Goal: Complete application form: Complete application form

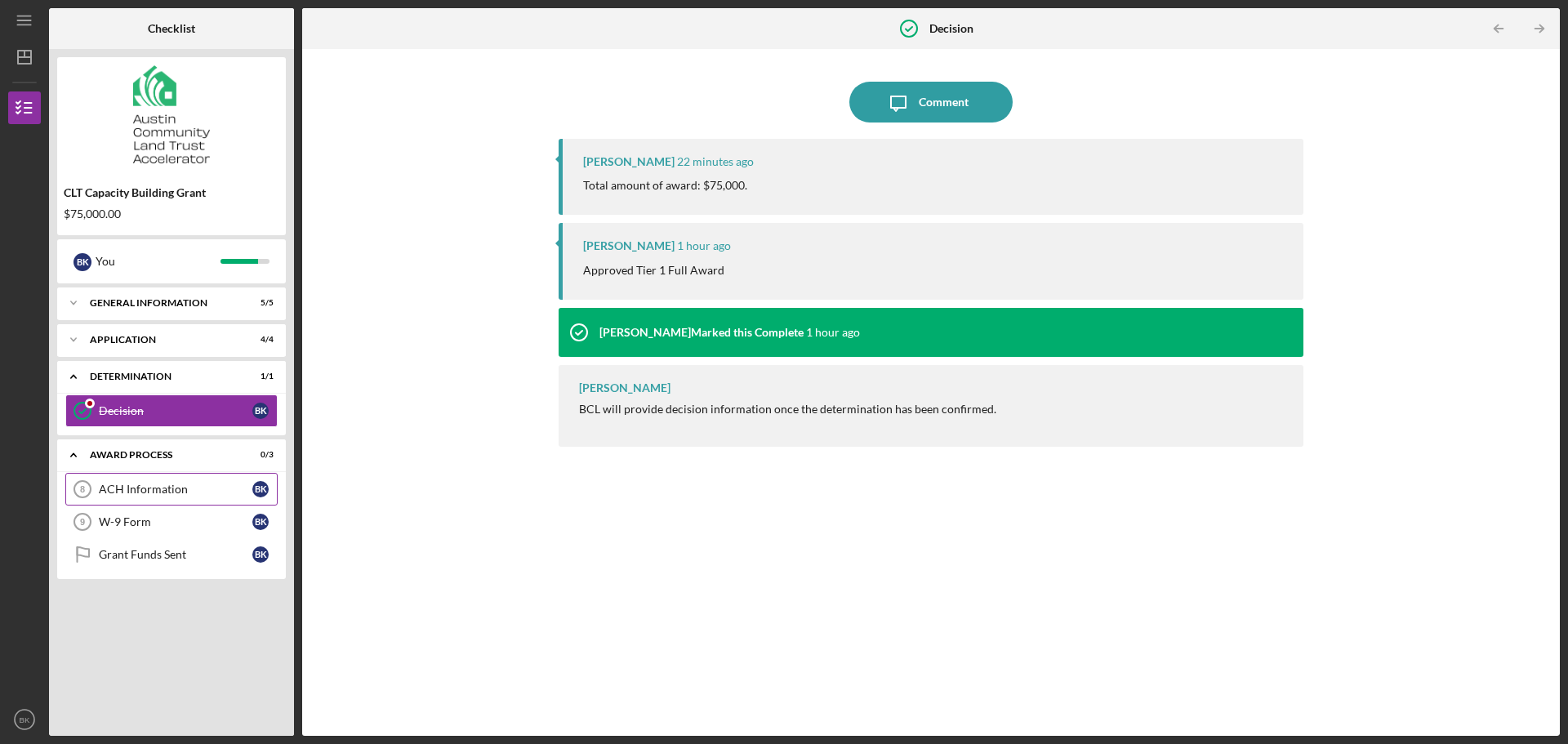
click at [180, 493] on div "ACH Information" at bounding box center [174, 489] width 153 height 13
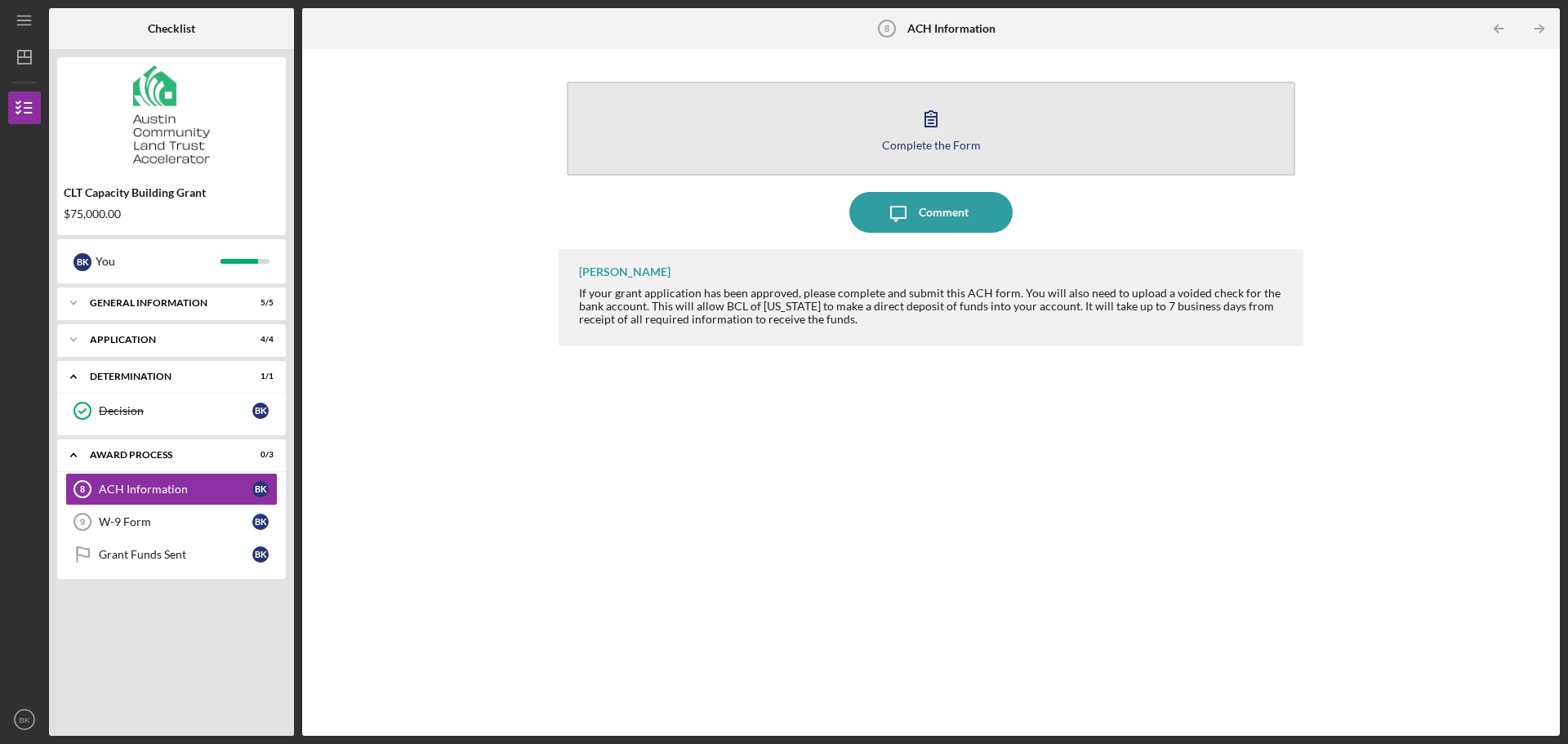
click at [999, 148] on button "Complete the Form Form" at bounding box center [931, 128] width 728 height 94
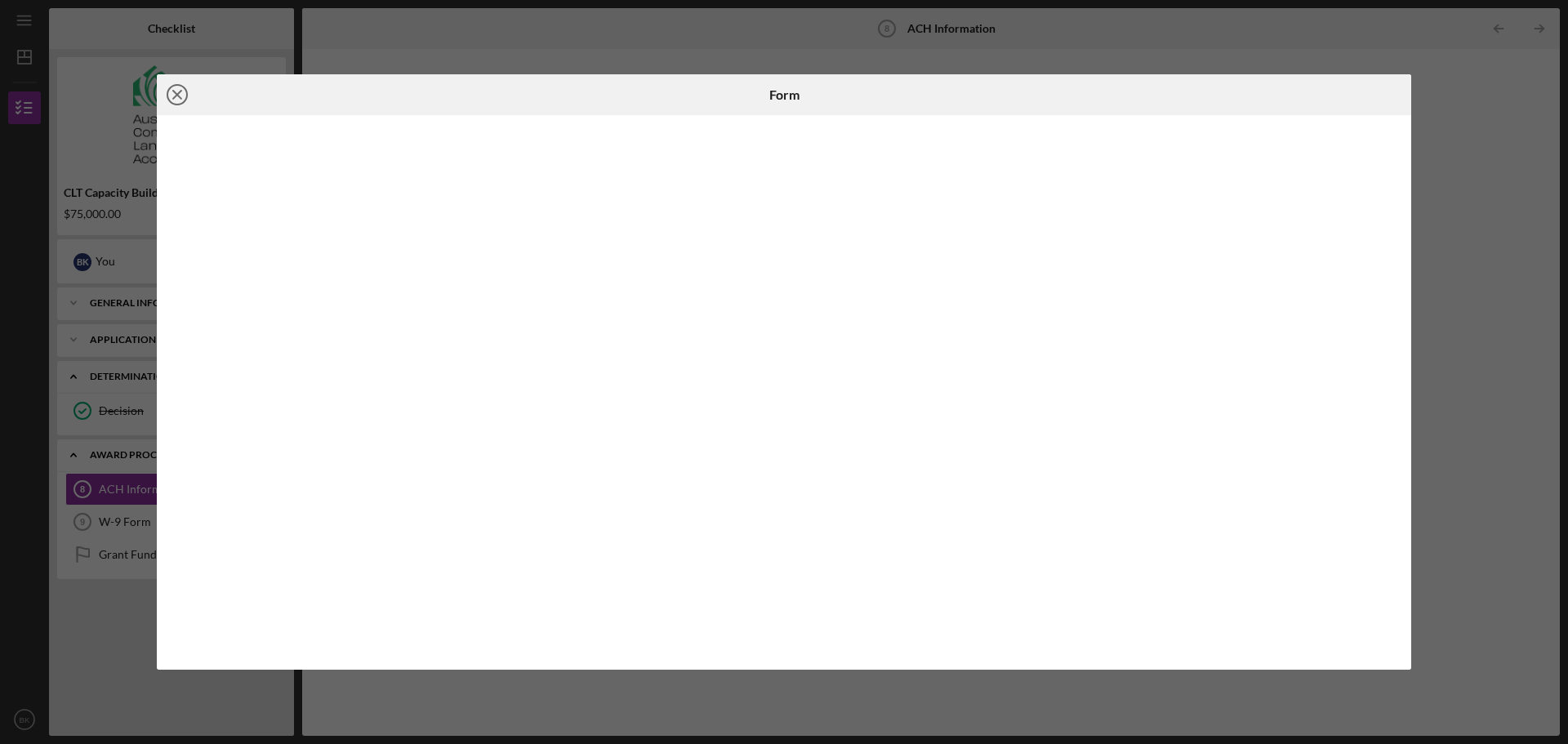
click at [176, 85] on circle at bounding box center [176, 95] width 19 height 19
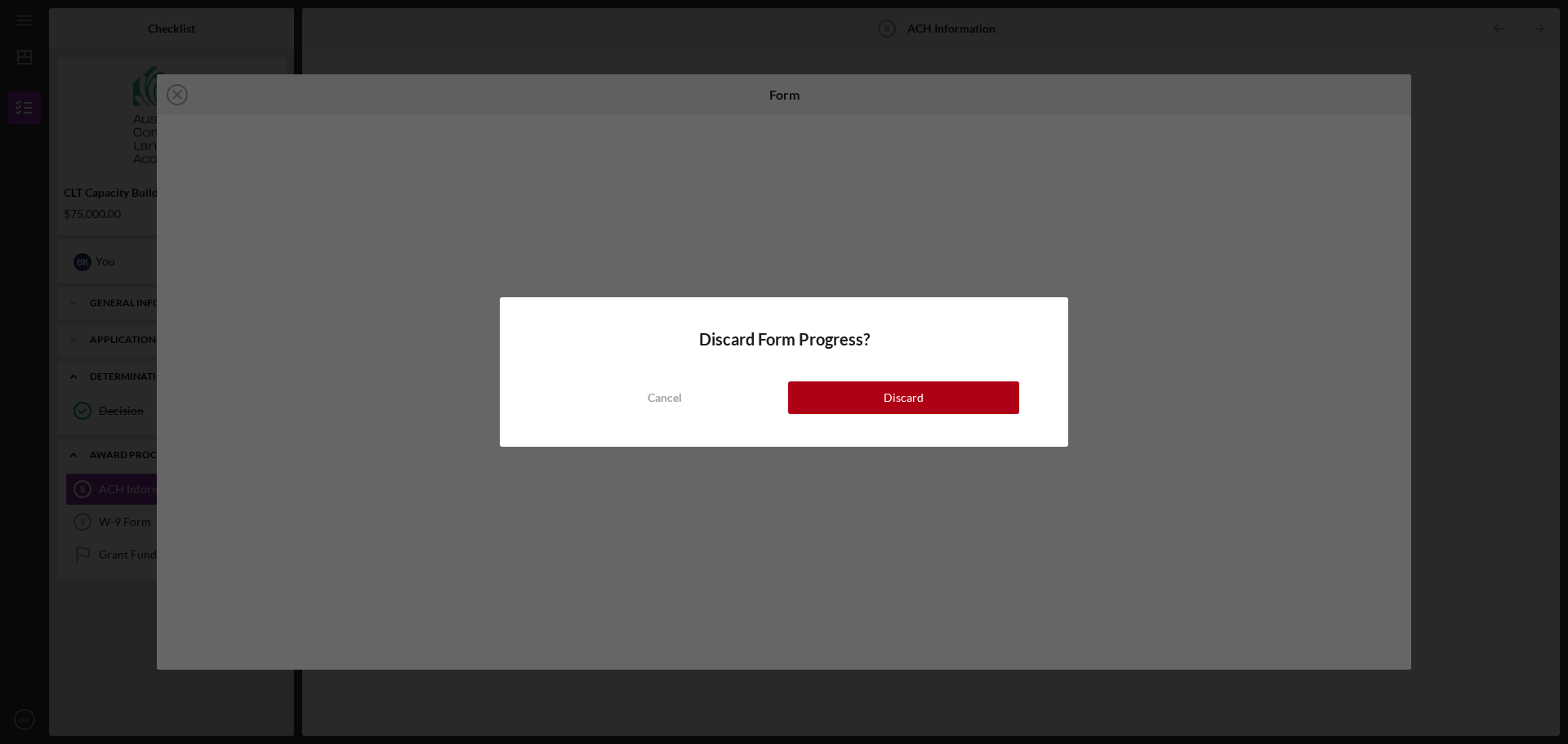
click at [887, 417] on div "Discard Form Progress? Cancel Discard" at bounding box center [784, 371] width 568 height 149
click at [861, 385] on button "Discard" at bounding box center [903, 397] width 231 height 32
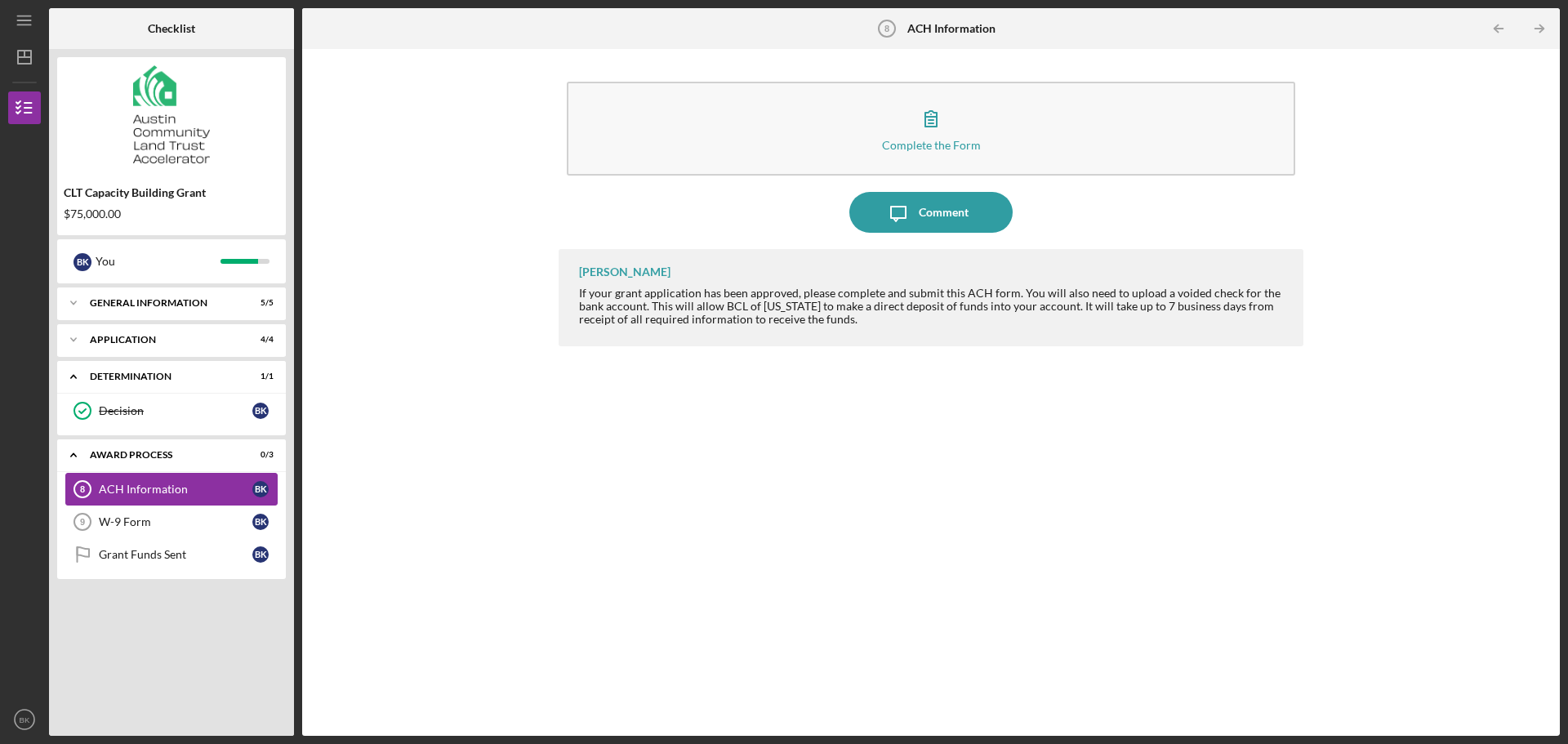
click at [116, 502] on link "ACH Information 8 ACH Information B K" at bounding box center [171, 489] width 212 height 32
click at [139, 537] on link "W-9 Form 9 W-9 Form B K" at bounding box center [171, 521] width 212 height 32
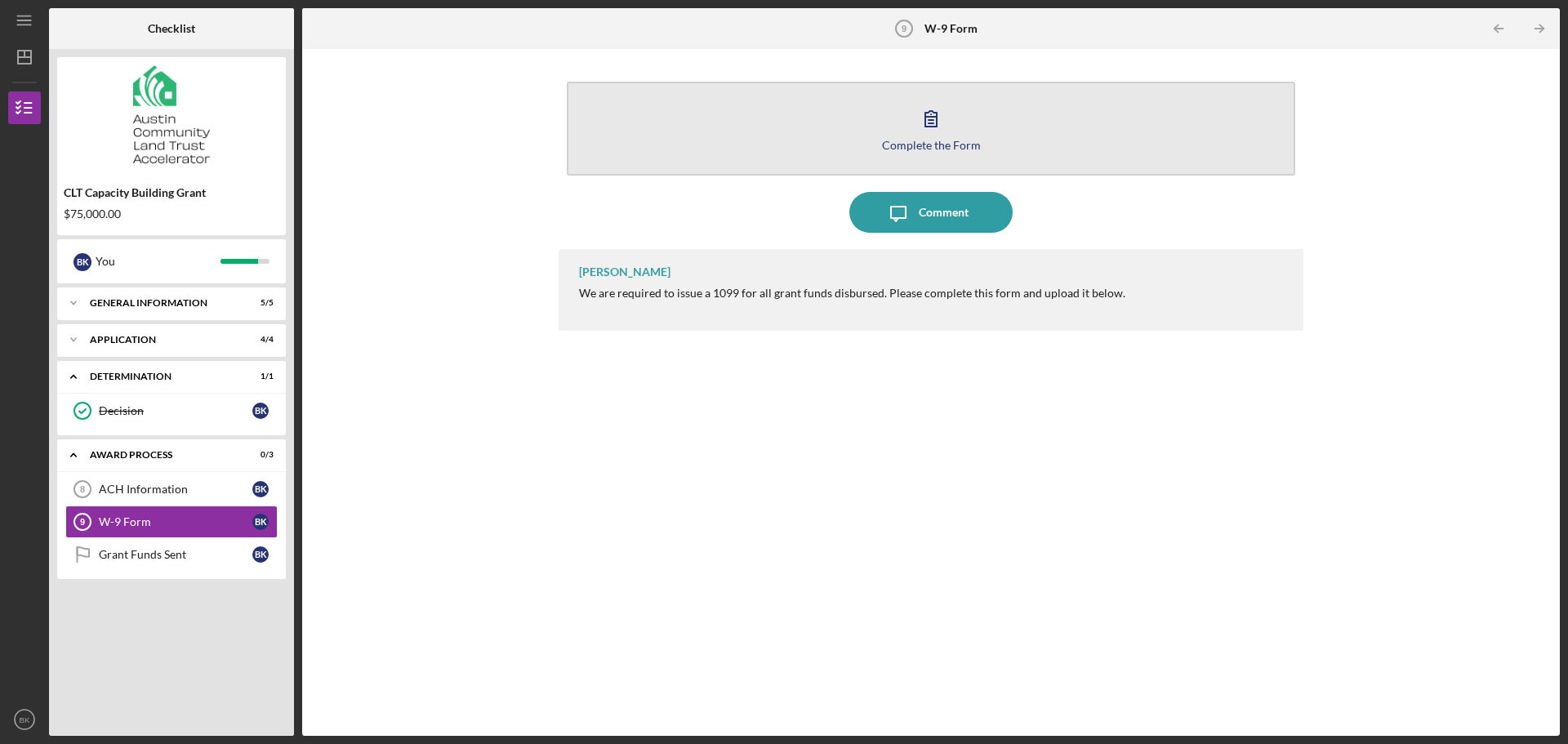
click at [936, 146] on div "Complete the Form" at bounding box center [931, 145] width 98 height 12
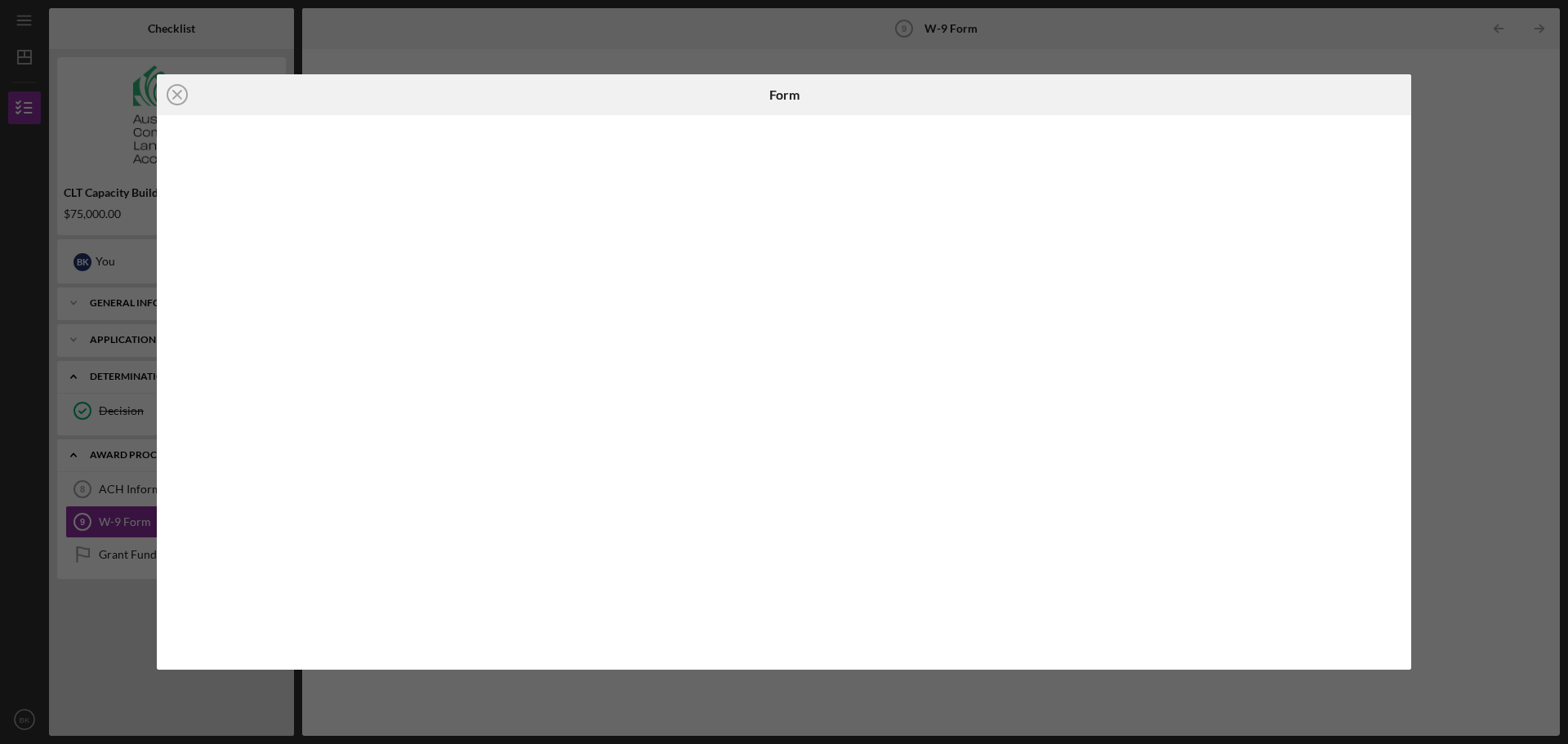
click at [1510, 119] on div "Icon/Close Form" at bounding box center [784, 372] width 1568 height 744
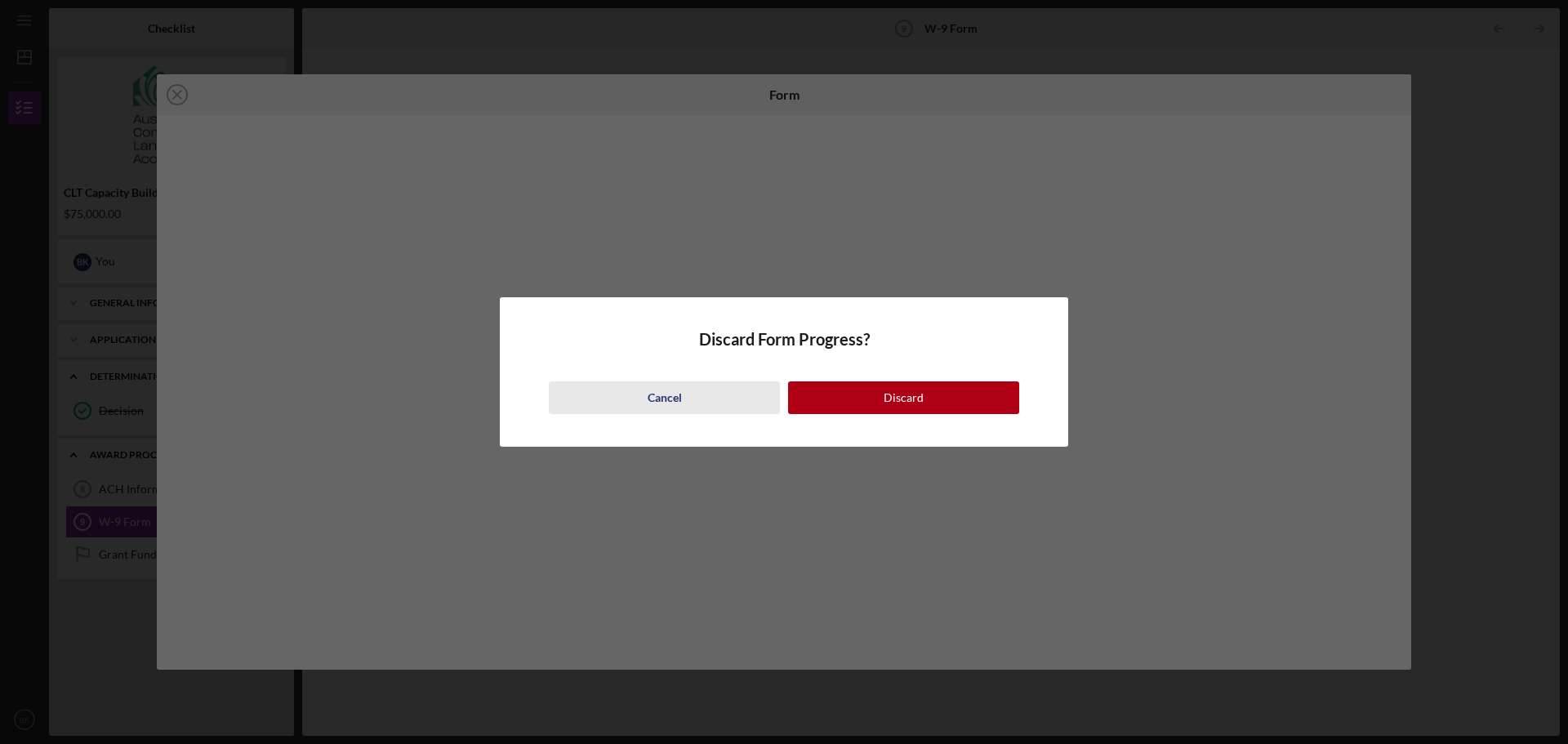
click at [675, 403] on div "Cancel" at bounding box center [664, 397] width 34 height 32
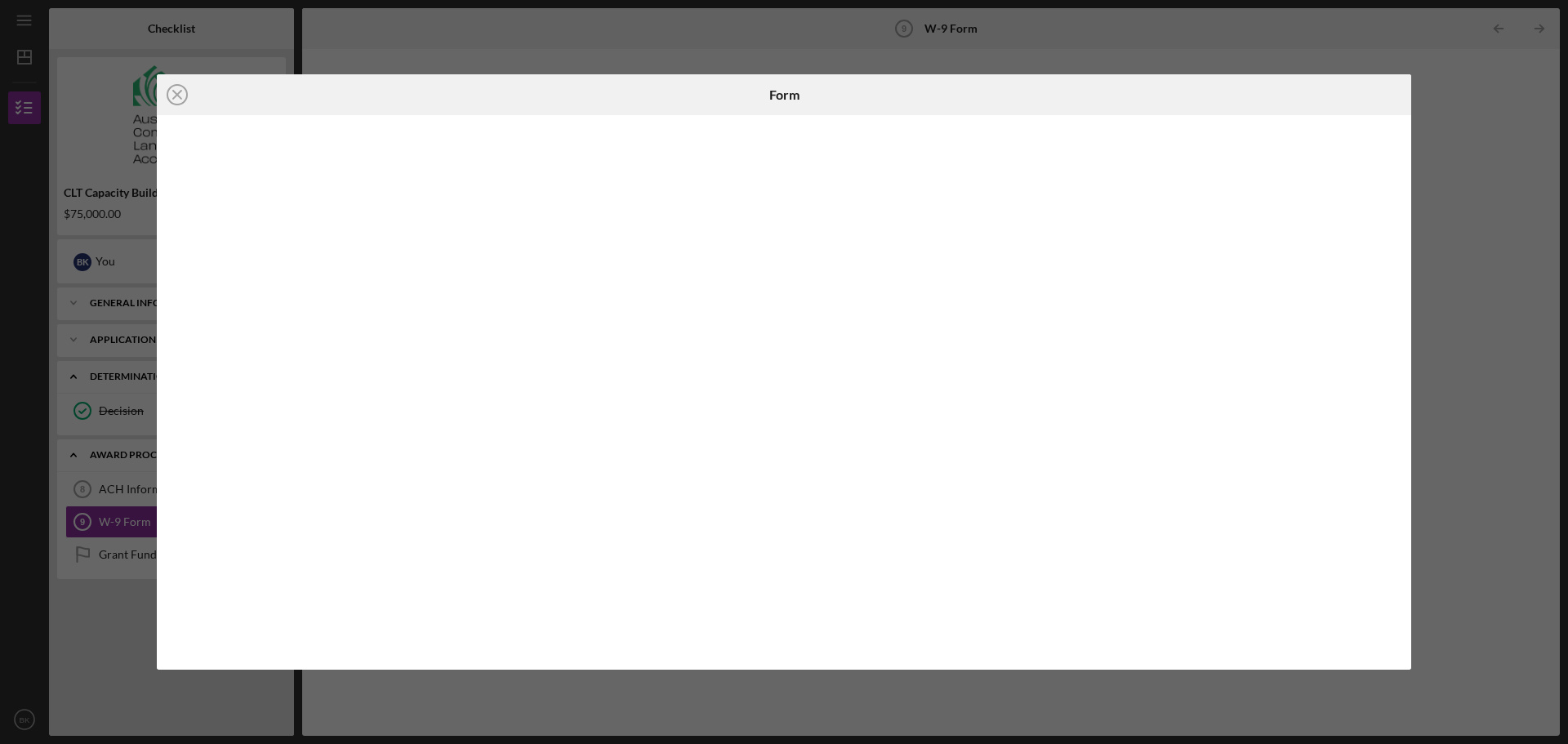
click at [1516, 155] on div "Icon/Close Form" at bounding box center [784, 372] width 1568 height 744
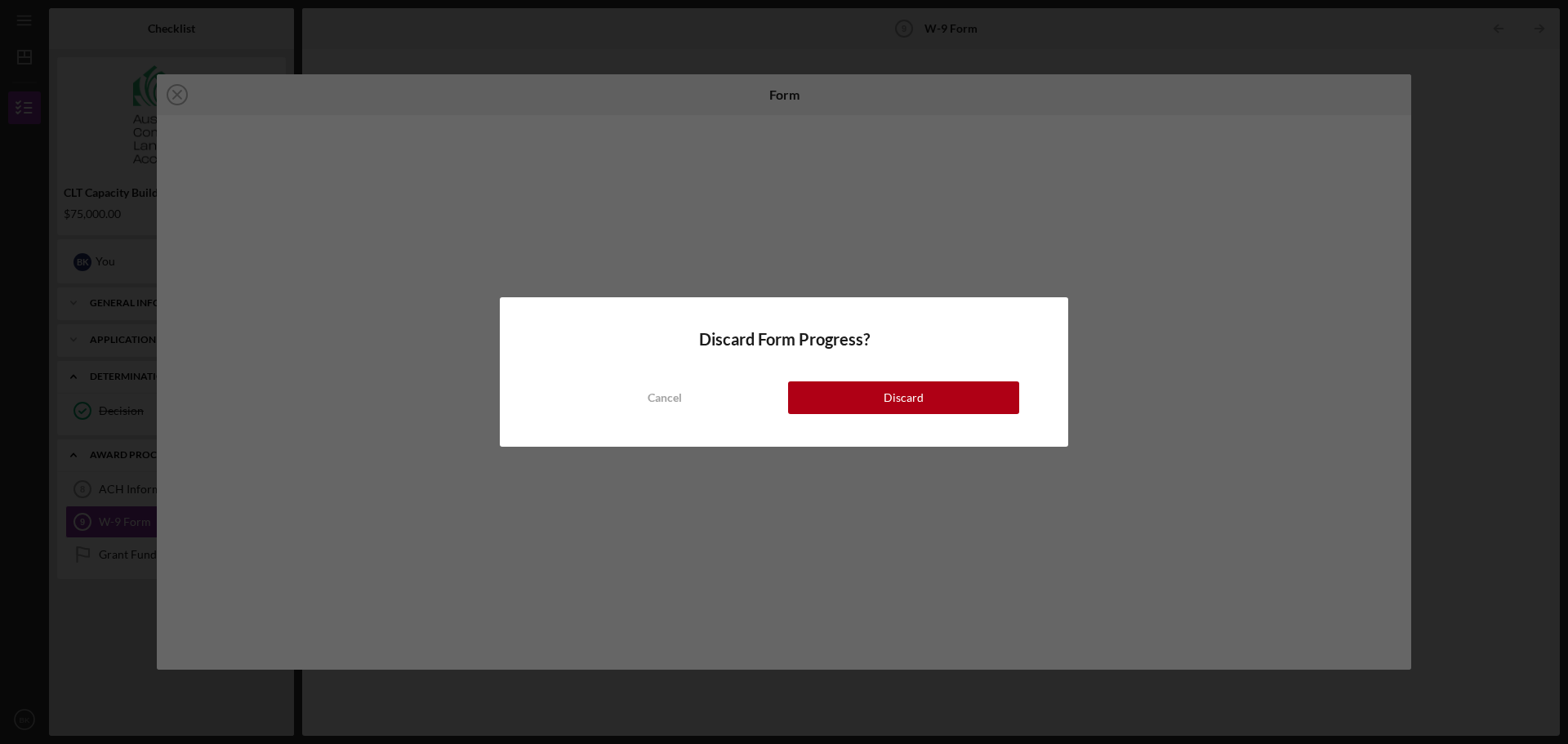
click at [913, 656] on div "Discard Form Progress? Cancel Discard" at bounding box center [784, 372] width 1568 height 744
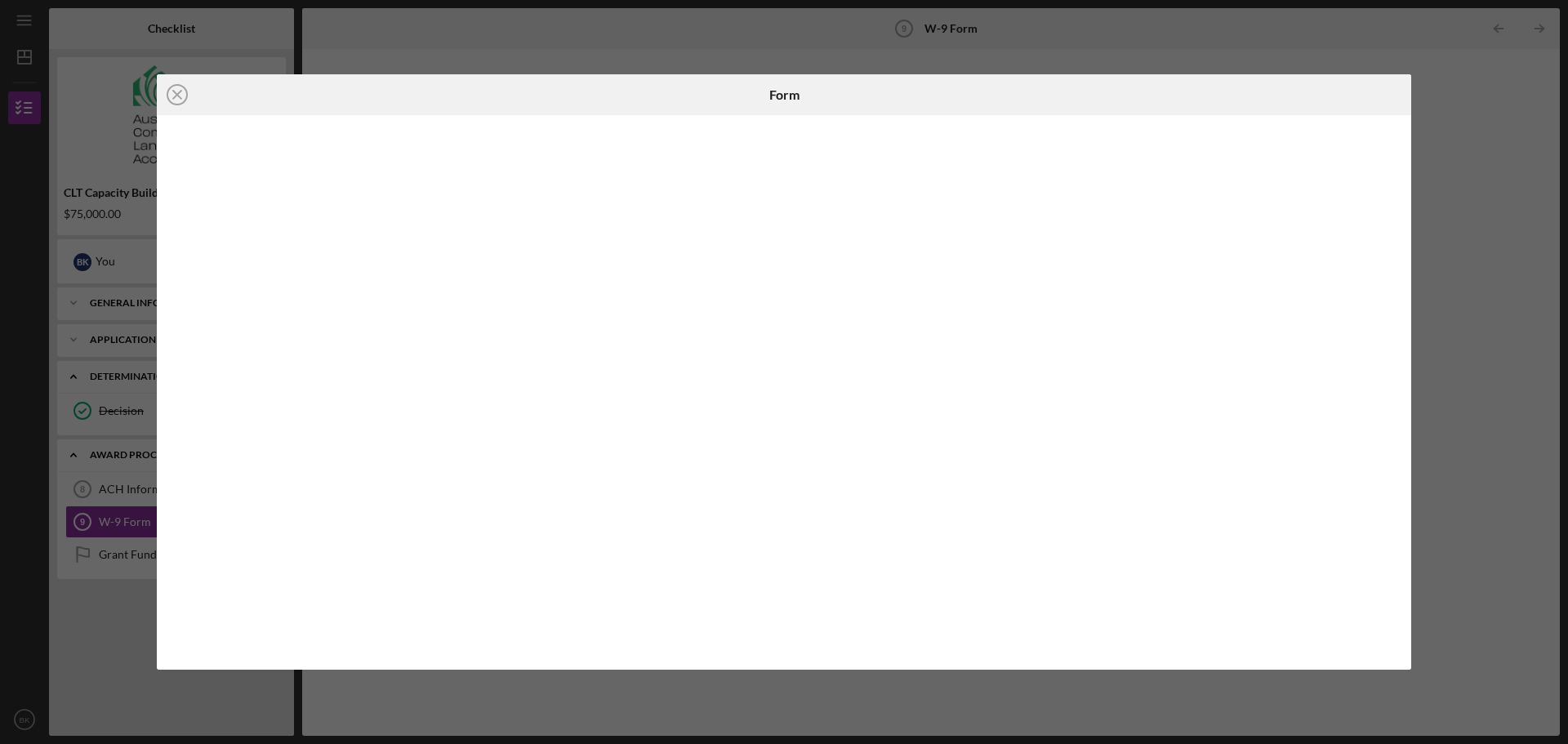
click at [904, 704] on div "Icon/Close Form" at bounding box center [784, 372] width 1568 height 744
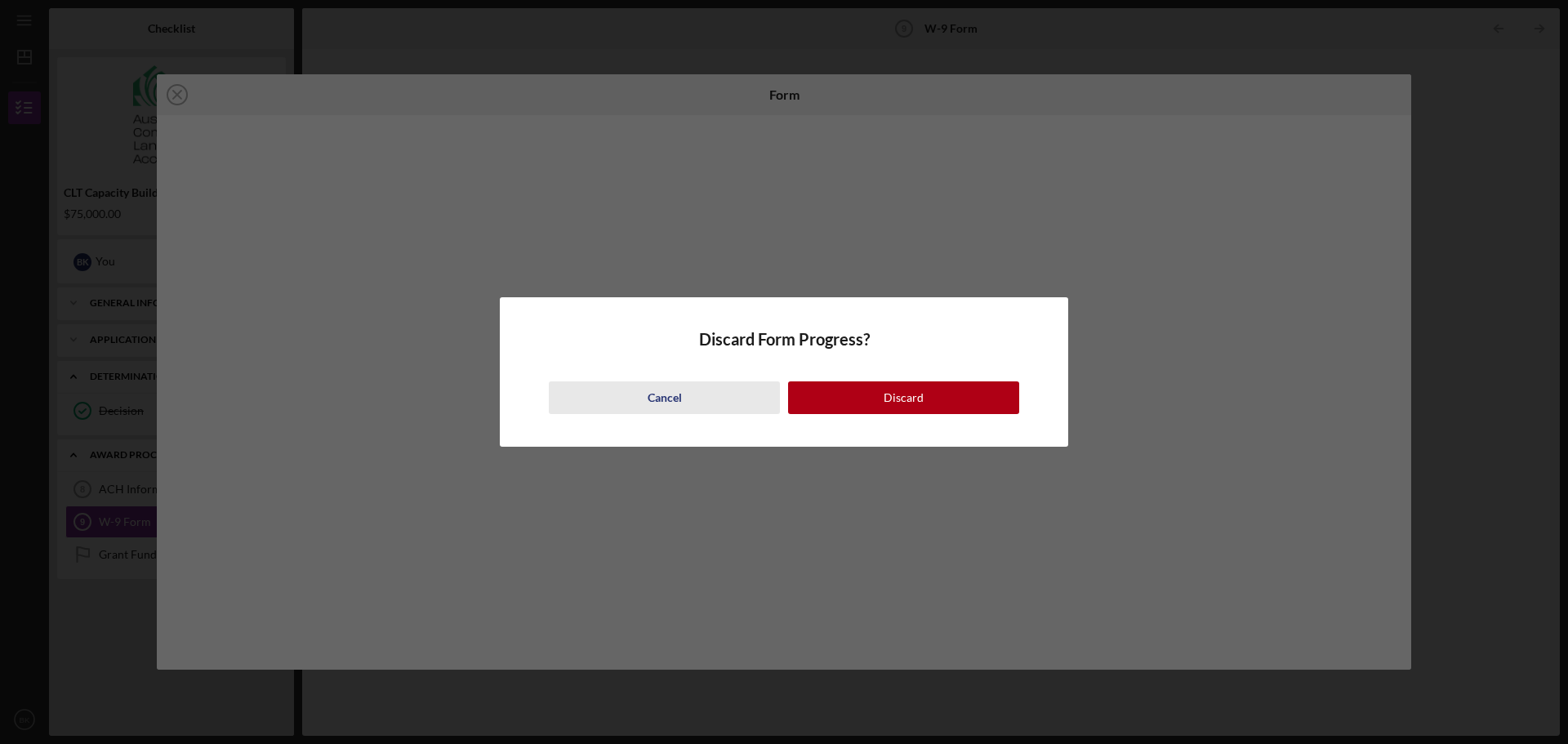
click at [644, 389] on button "Cancel" at bounding box center [663, 397] width 231 height 32
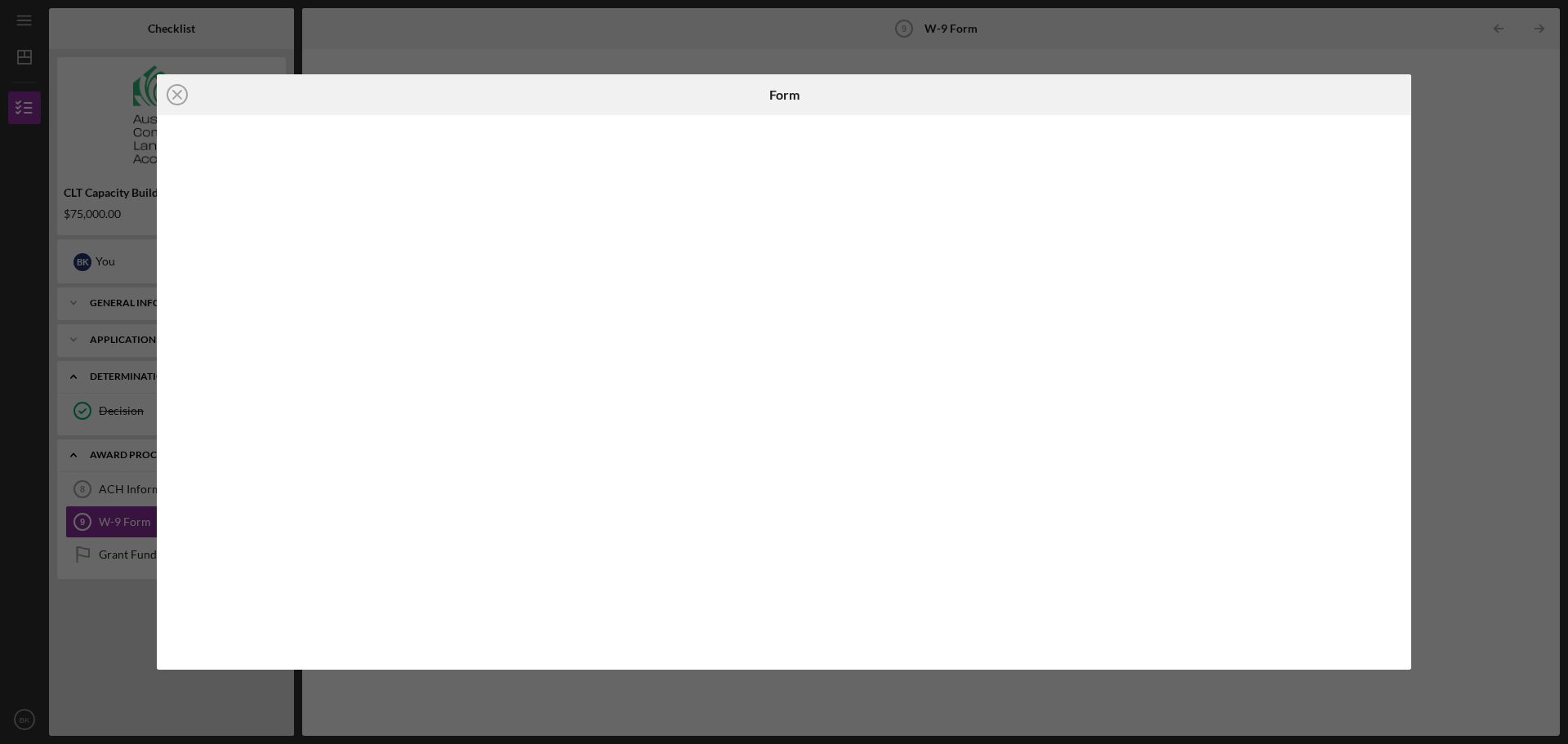
click at [1015, 710] on div "Icon/Close Form" at bounding box center [784, 372] width 1568 height 744
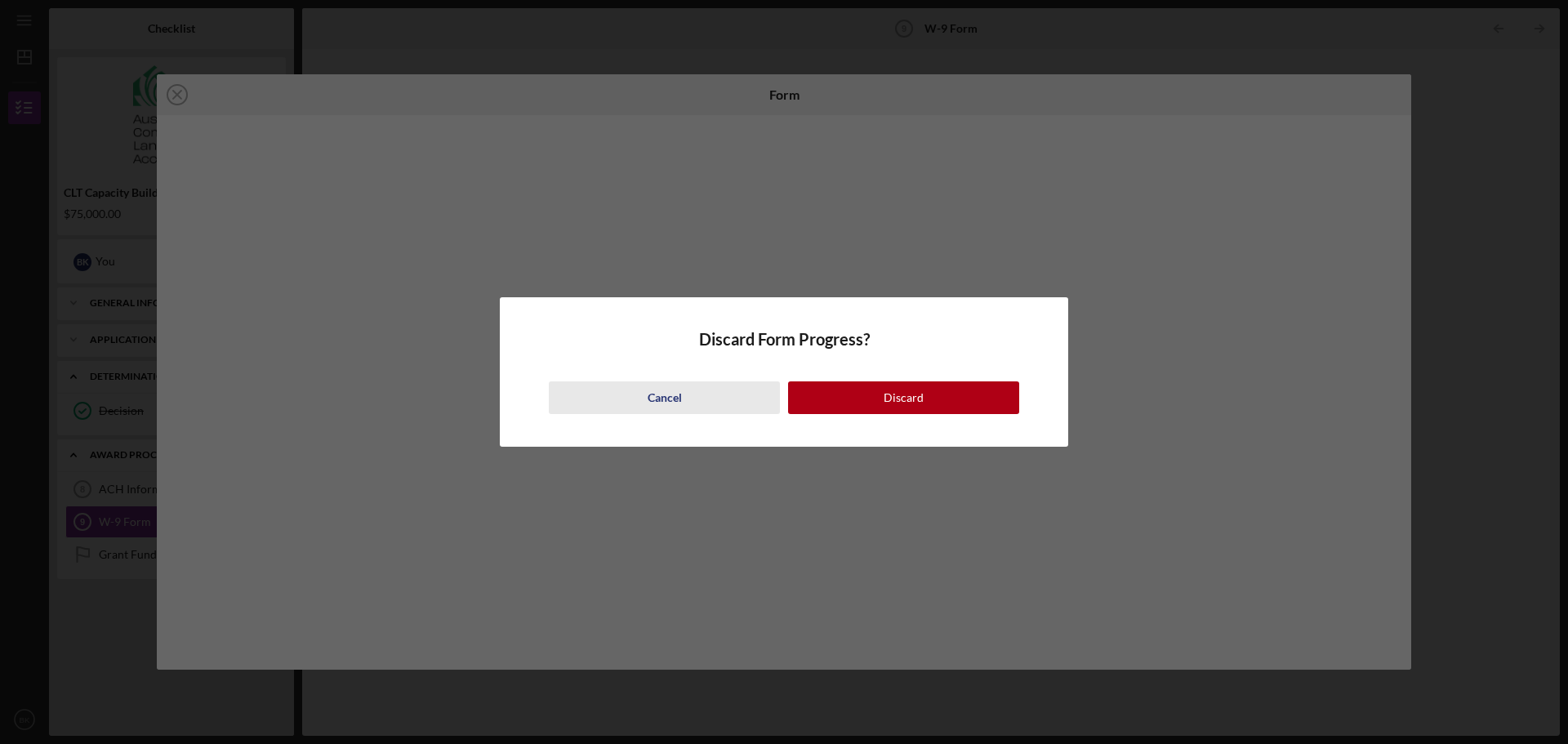
click at [675, 401] on div "Cancel" at bounding box center [664, 397] width 34 height 32
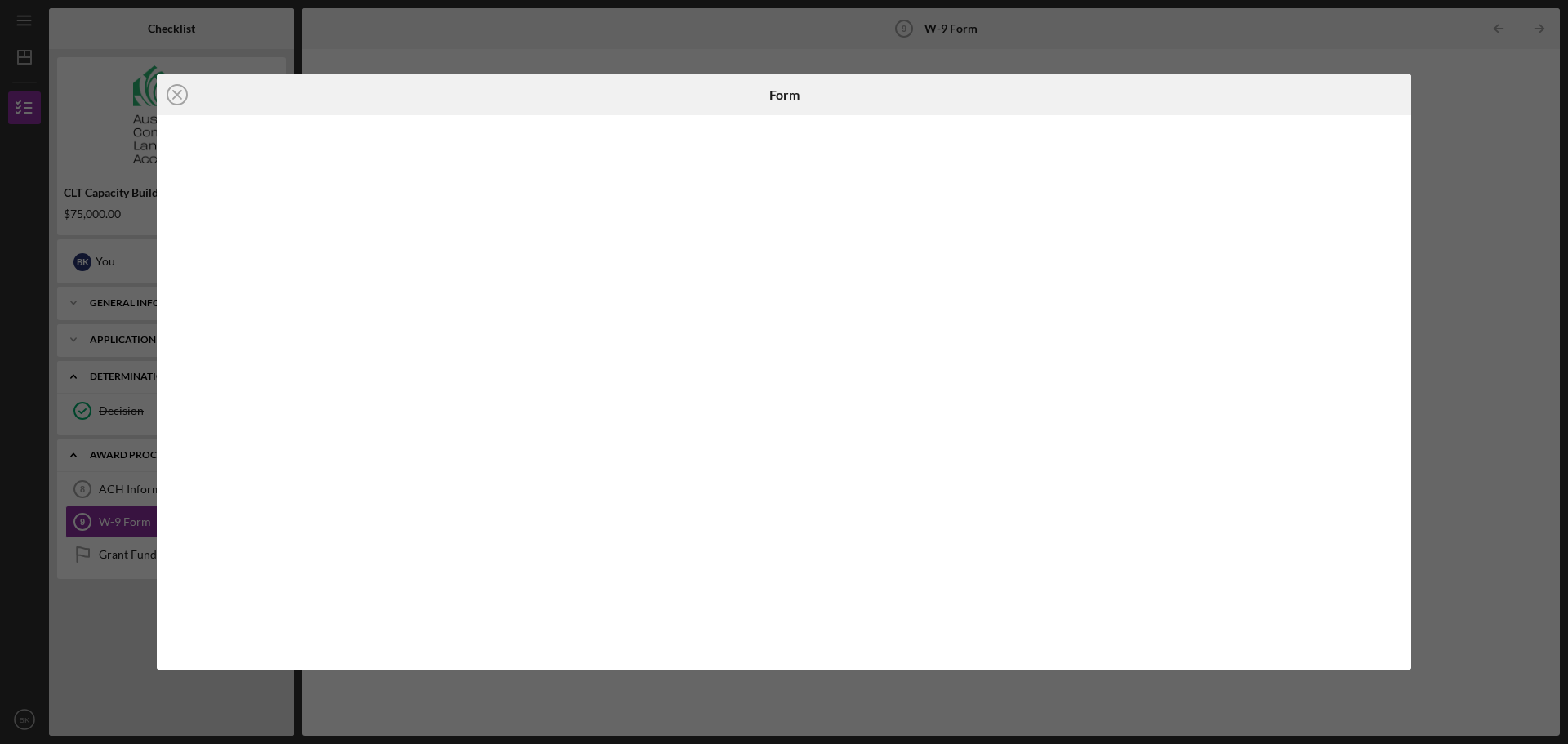
click at [1440, 160] on div "Icon/Close Form" at bounding box center [784, 372] width 1568 height 744
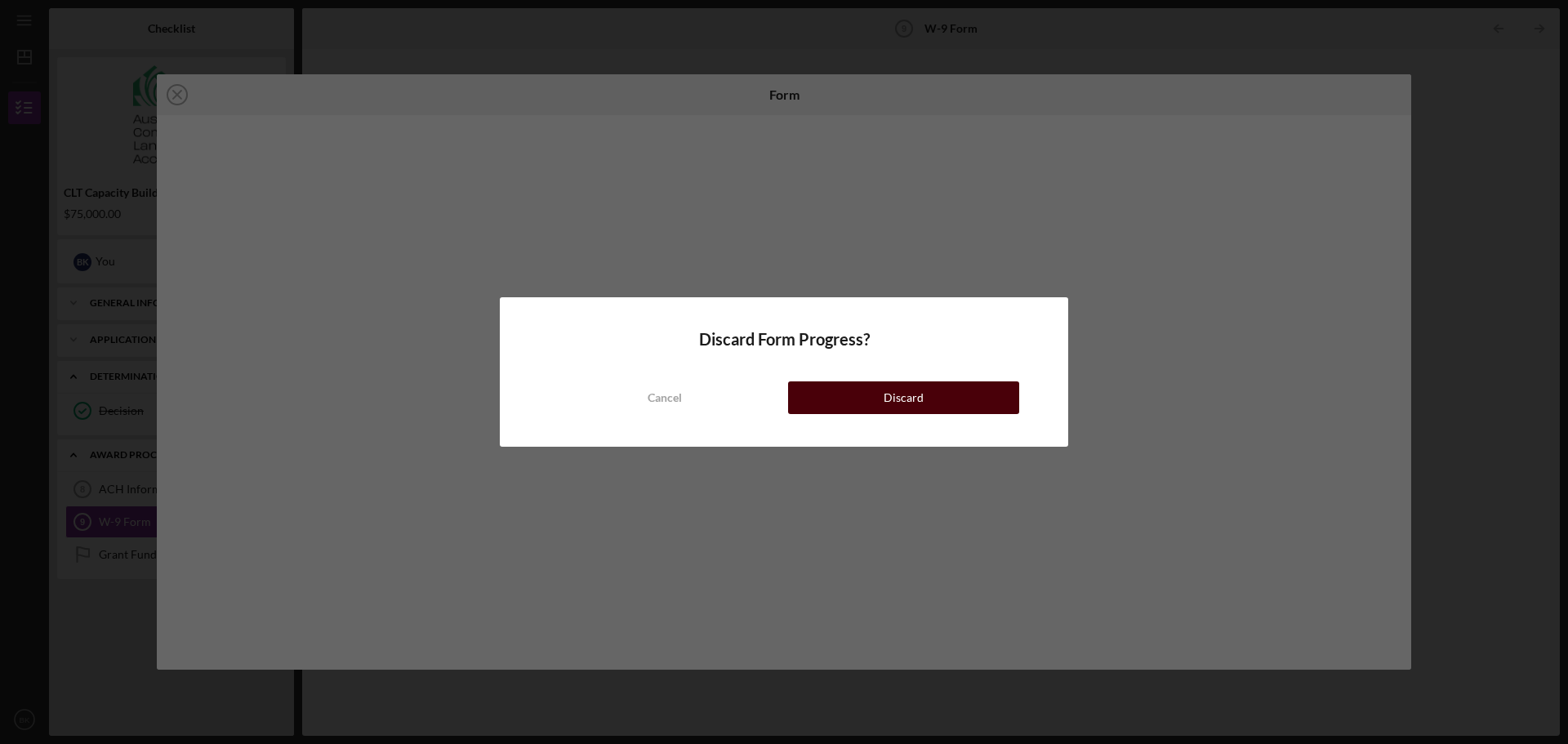
click at [885, 404] on div "Discard" at bounding box center [903, 397] width 40 height 32
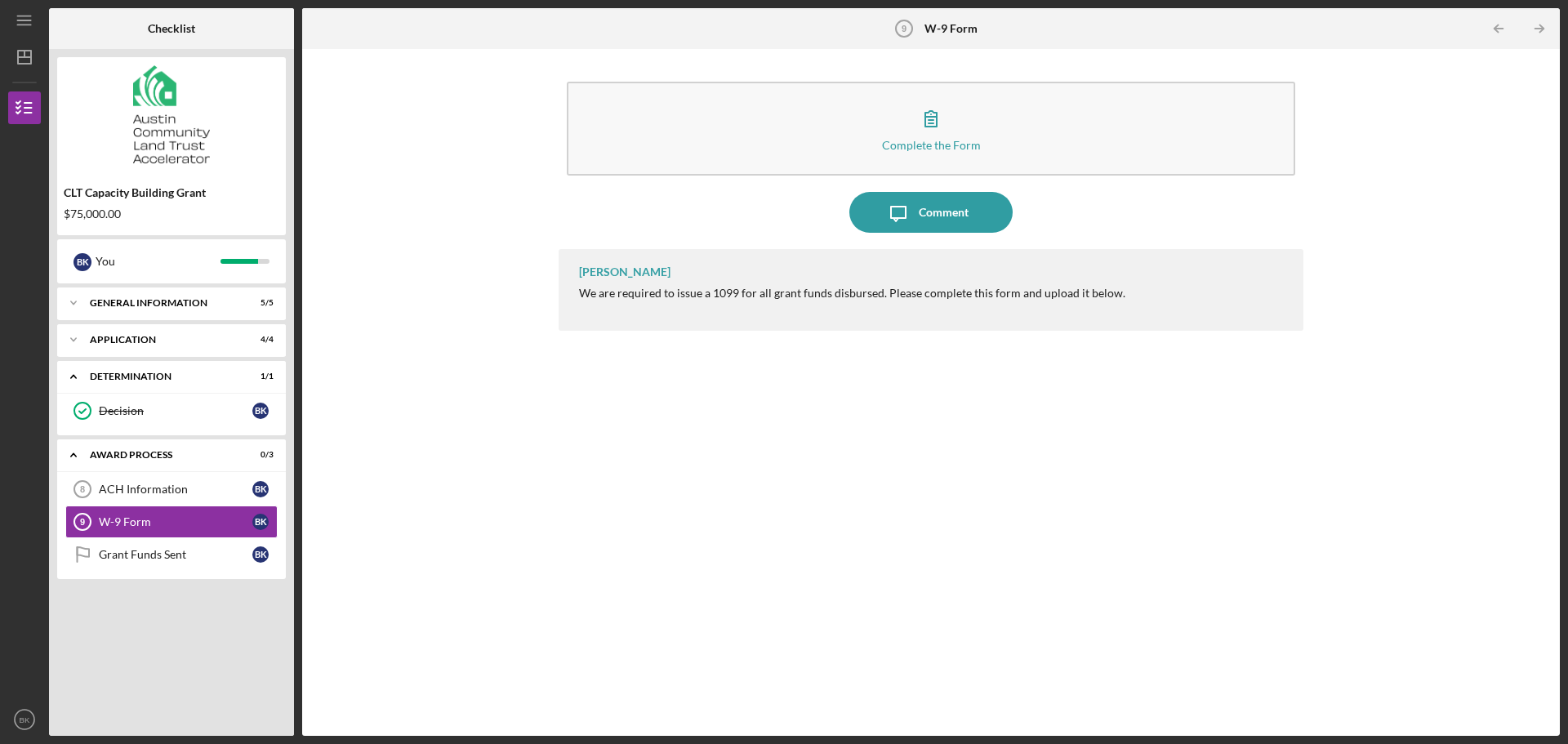
click at [745, 446] on div "[PERSON_NAME] We are required to issue a 1099 for all grant funds disbursed. Pl…" at bounding box center [931, 480] width 745 height 462
click at [1183, 550] on div "[PERSON_NAME] We are required to issue a 1099 for all grant funds disbursed. Pl…" at bounding box center [931, 480] width 745 height 462
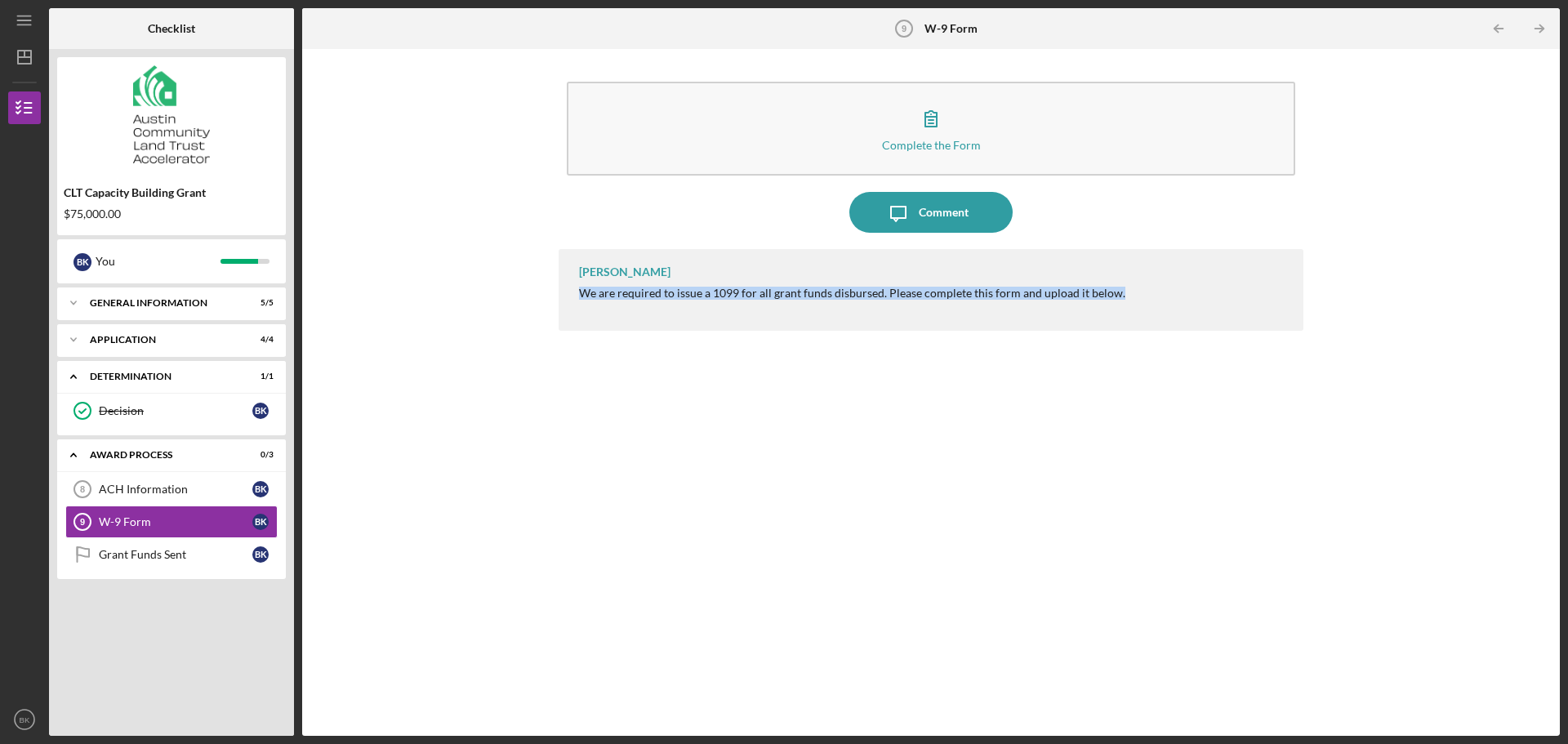
click at [1183, 550] on div "[PERSON_NAME] We are required to issue a 1099 for all grant funds disbursed. Pl…" at bounding box center [931, 480] width 745 height 462
click at [656, 441] on div "[PERSON_NAME] We are required to issue a 1099 for all grant funds disbursed. Pl…" at bounding box center [931, 480] width 745 height 462
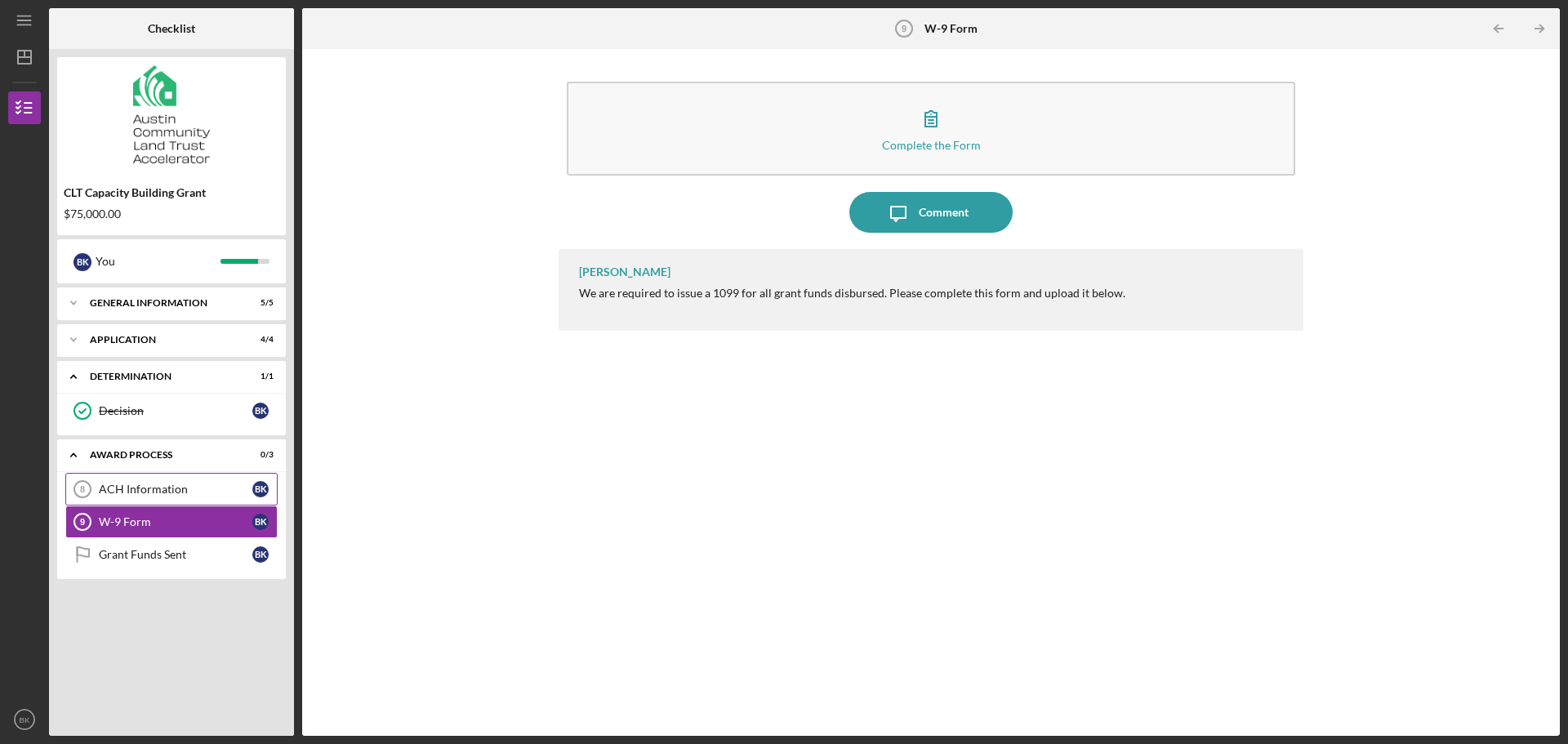
click at [214, 486] on div "ACH Information" at bounding box center [174, 489] width 153 height 13
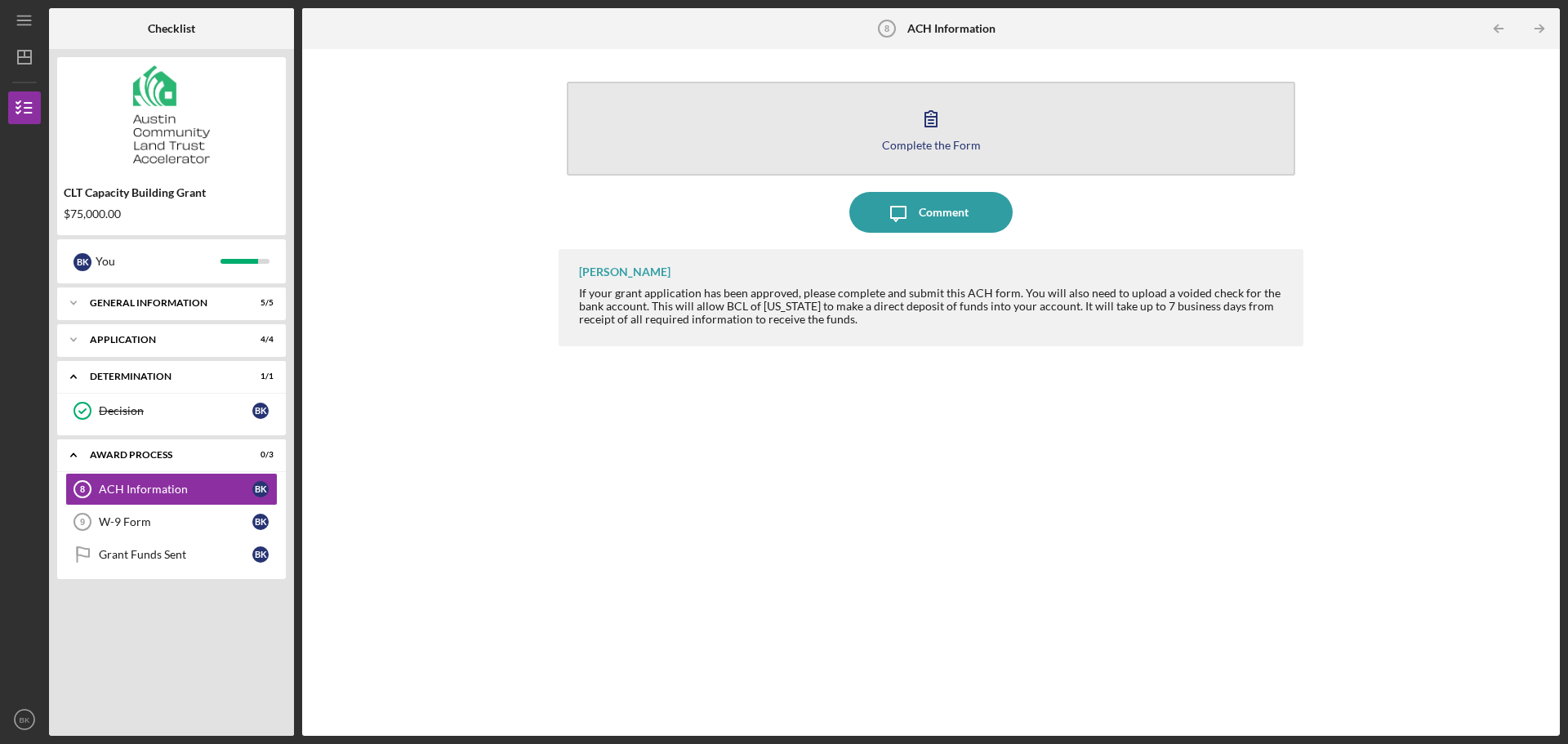
click at [864, 128] on button "Complete the Form Form" at bounding box center [931, 128] width 728 height 94
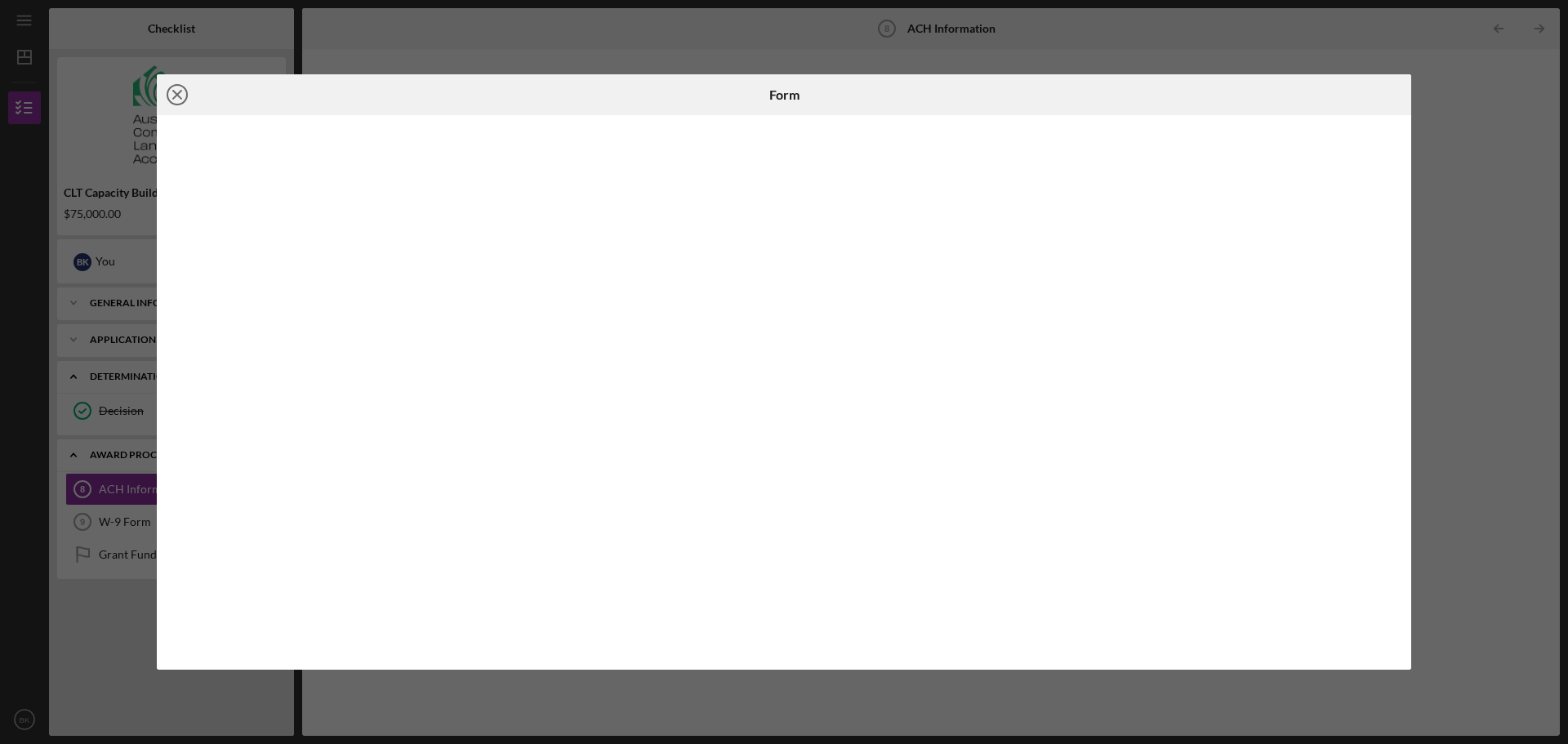
click at [176, 97] on icon "Icon/Close" at bounding box center [177, 95] width 41 height 41
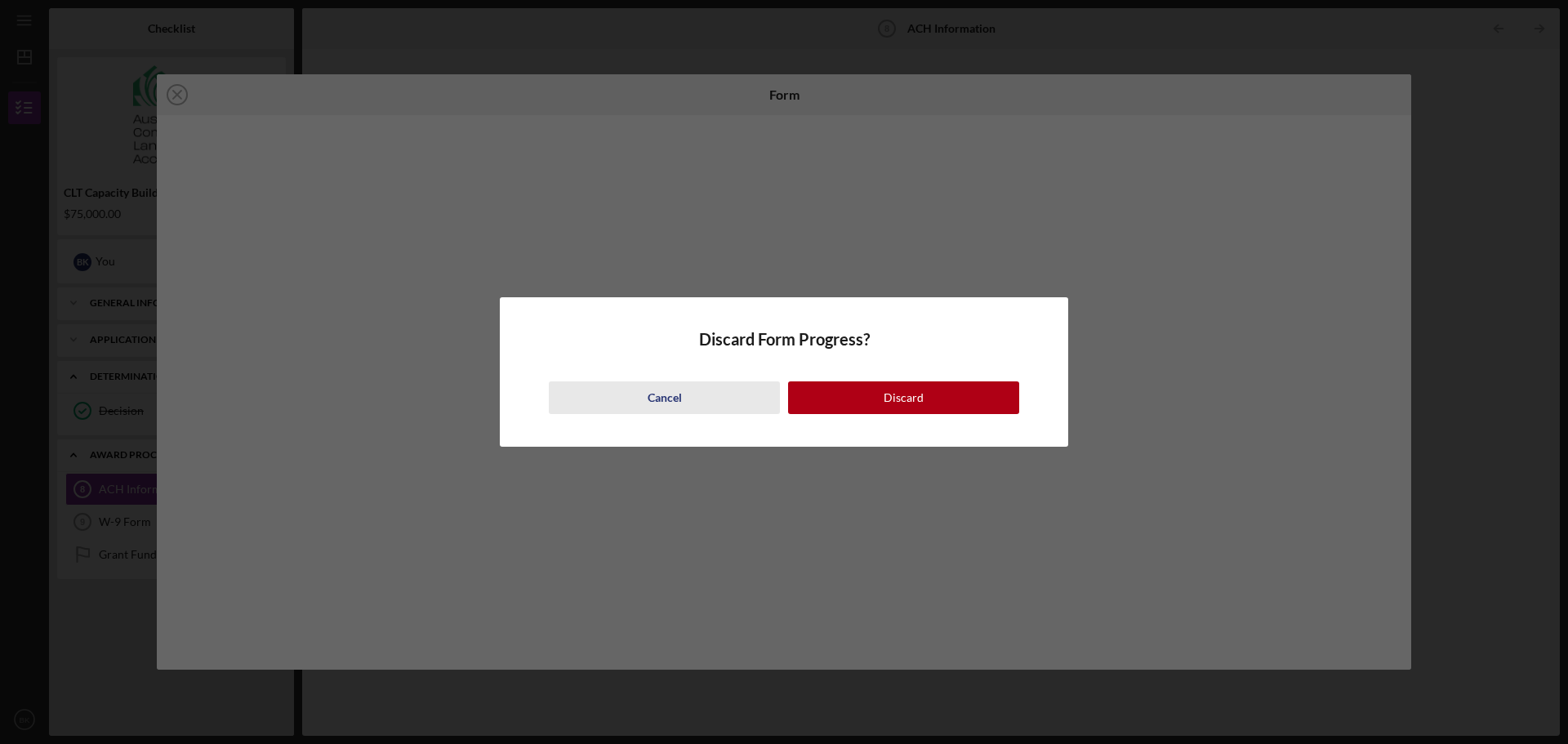
click at [740, 404] on button "Cancel" at bounding box center [663, 397] width 231 height 32
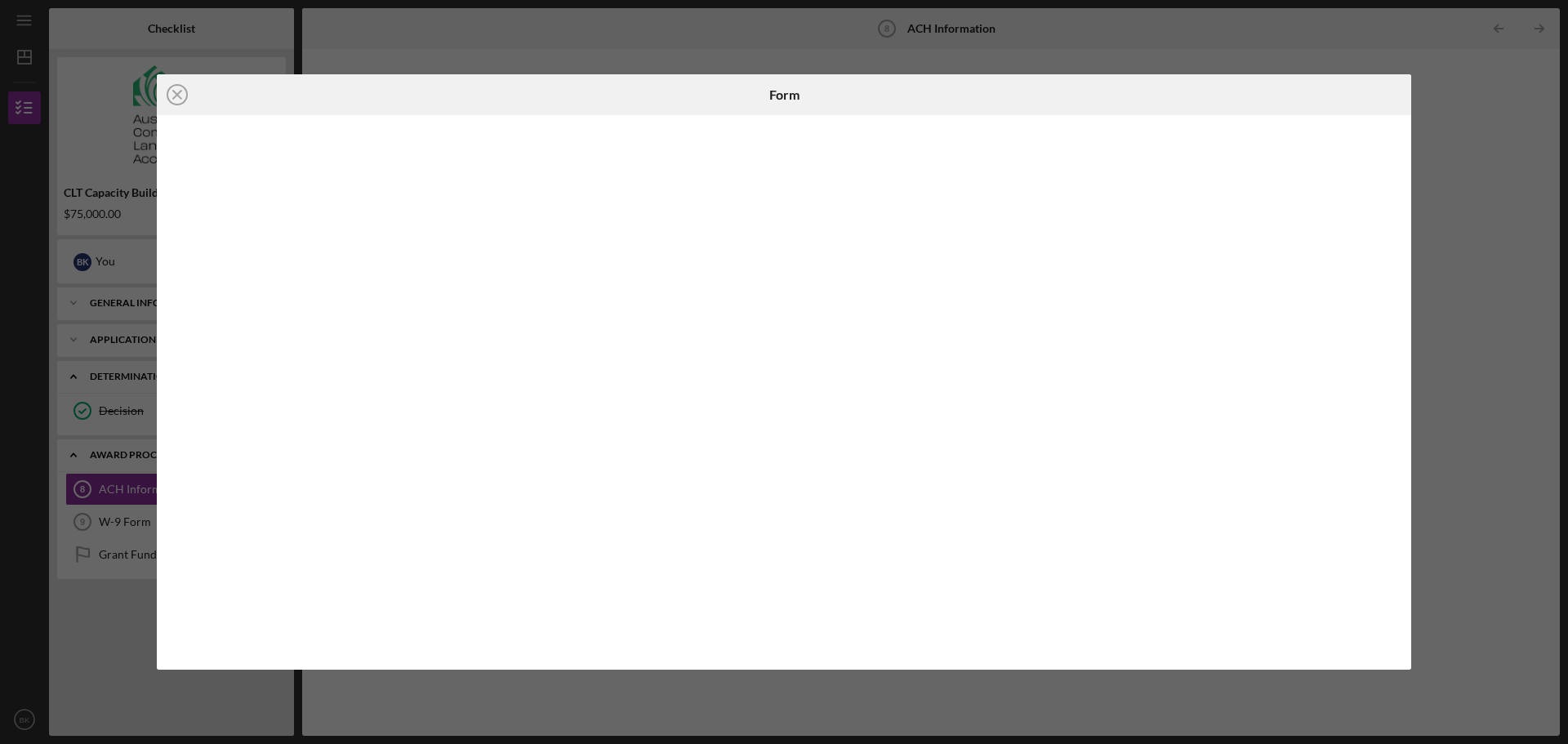
click at [1400, 381] on div at bounding box center [784, 392] width 1254 height 555
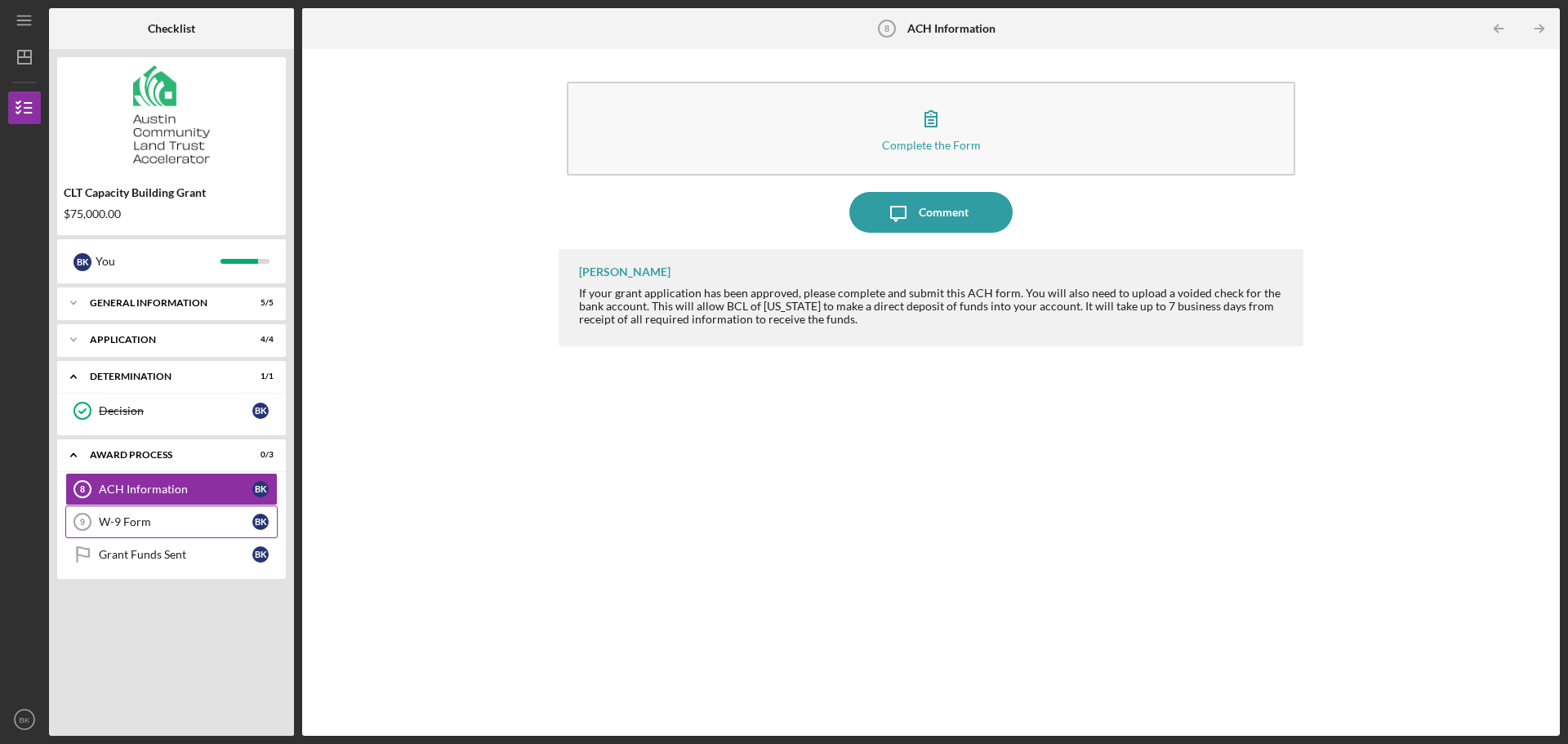
click at [171, 526] on div "W-9 Form" at bounding box center [174, 521] width 153 height 13
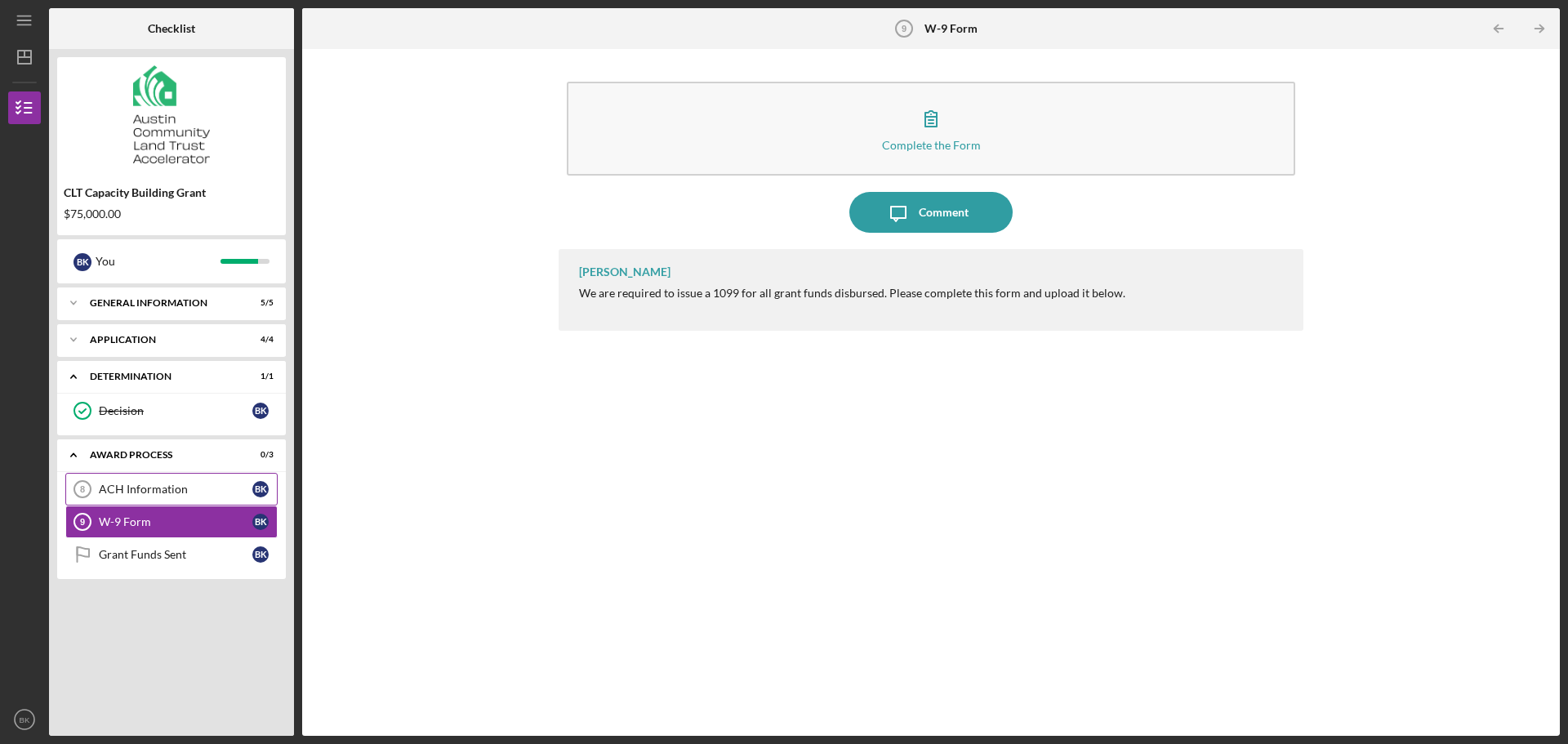
click at [154, 481] on link "ACH Information 8 ACH Information B K" at bounding box center [171, 489] width 212 height 32
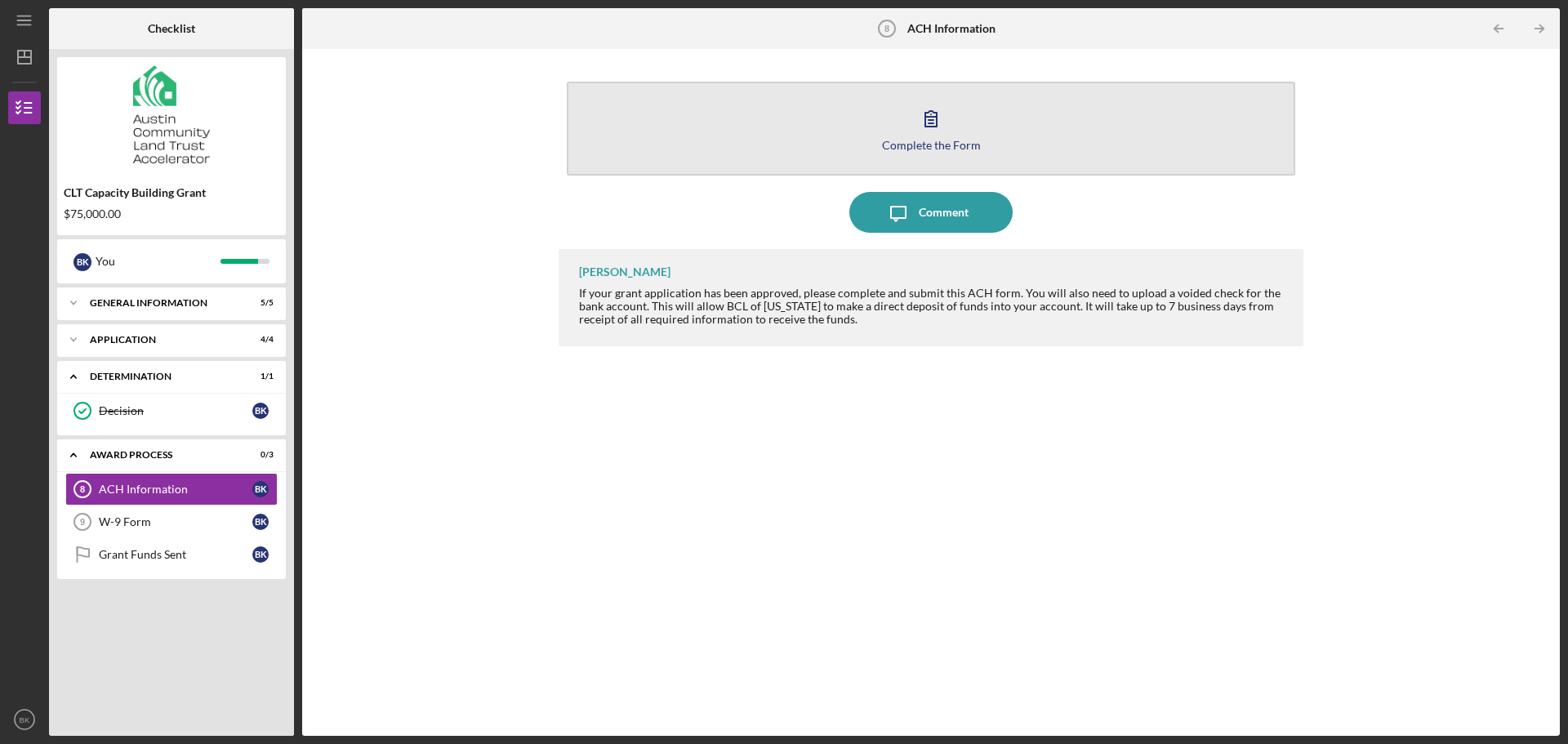
click at [876, 90] on button "Complete the Form Form" at bounding box center [931, 128] width 728 height 94
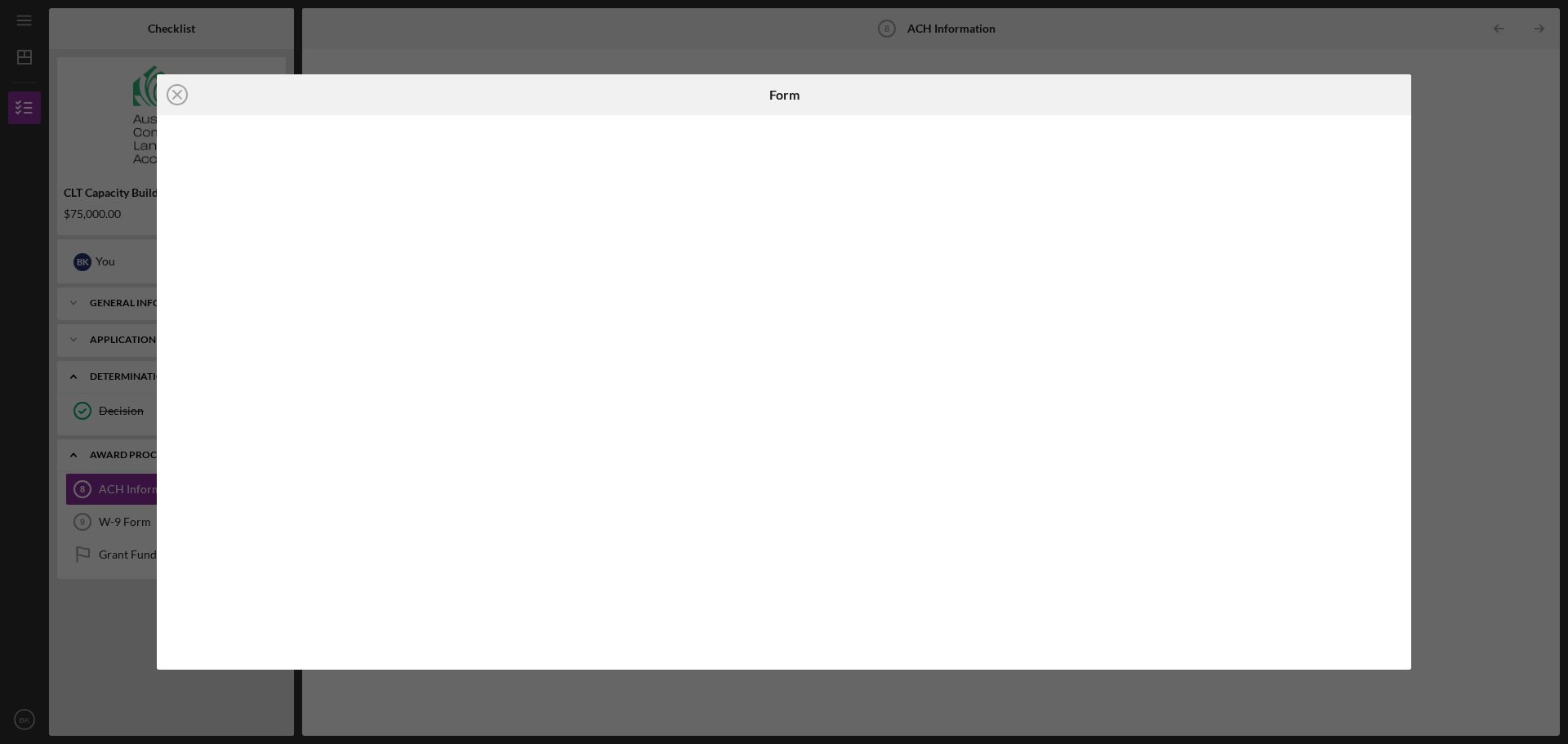
click at [1508, 325] on div "Icon/Close Form" at bounding box center [784, 372] width 1568 height 744
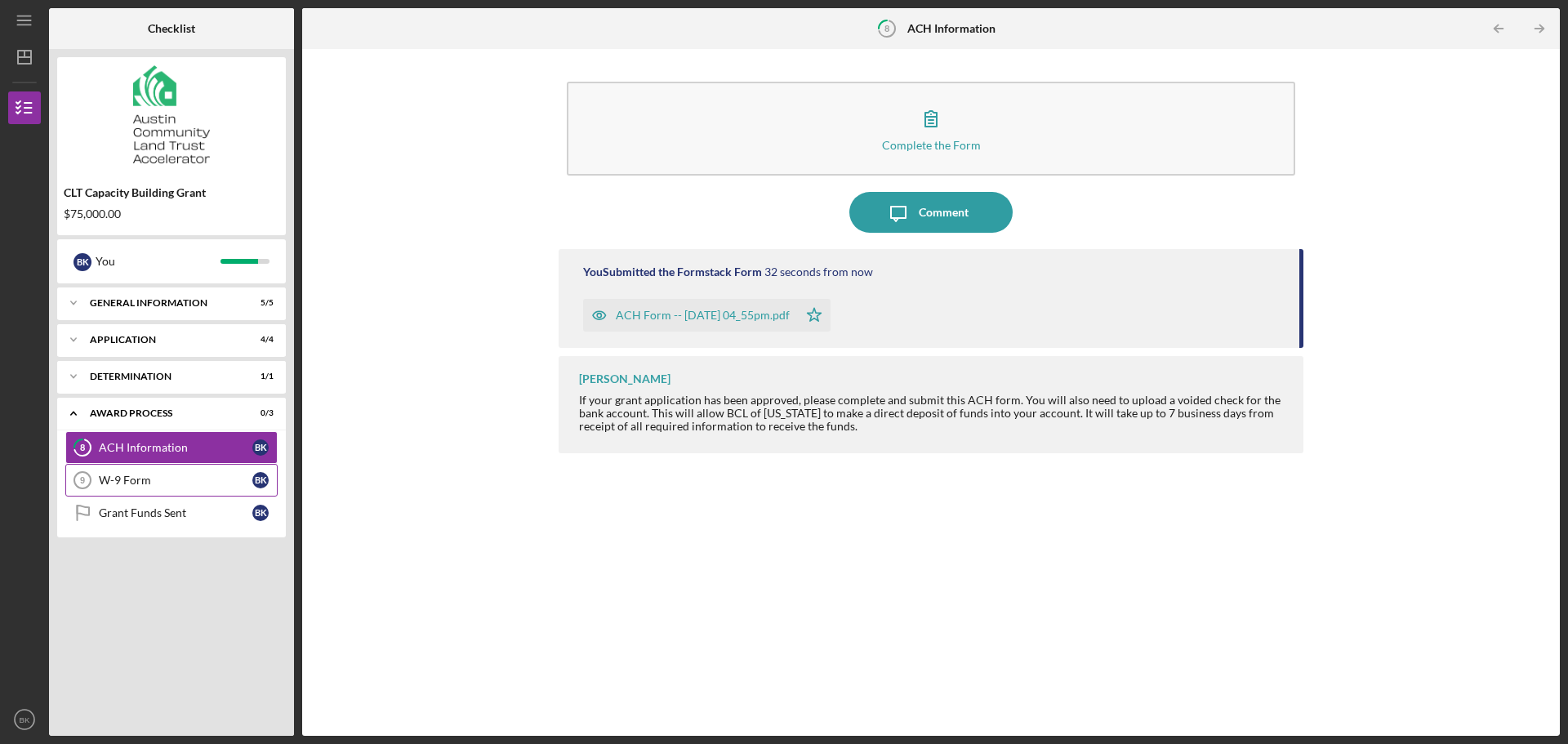
click at [137, 478] on div "W-9 Form" at bounding box center [174, 480] width 153 height 13
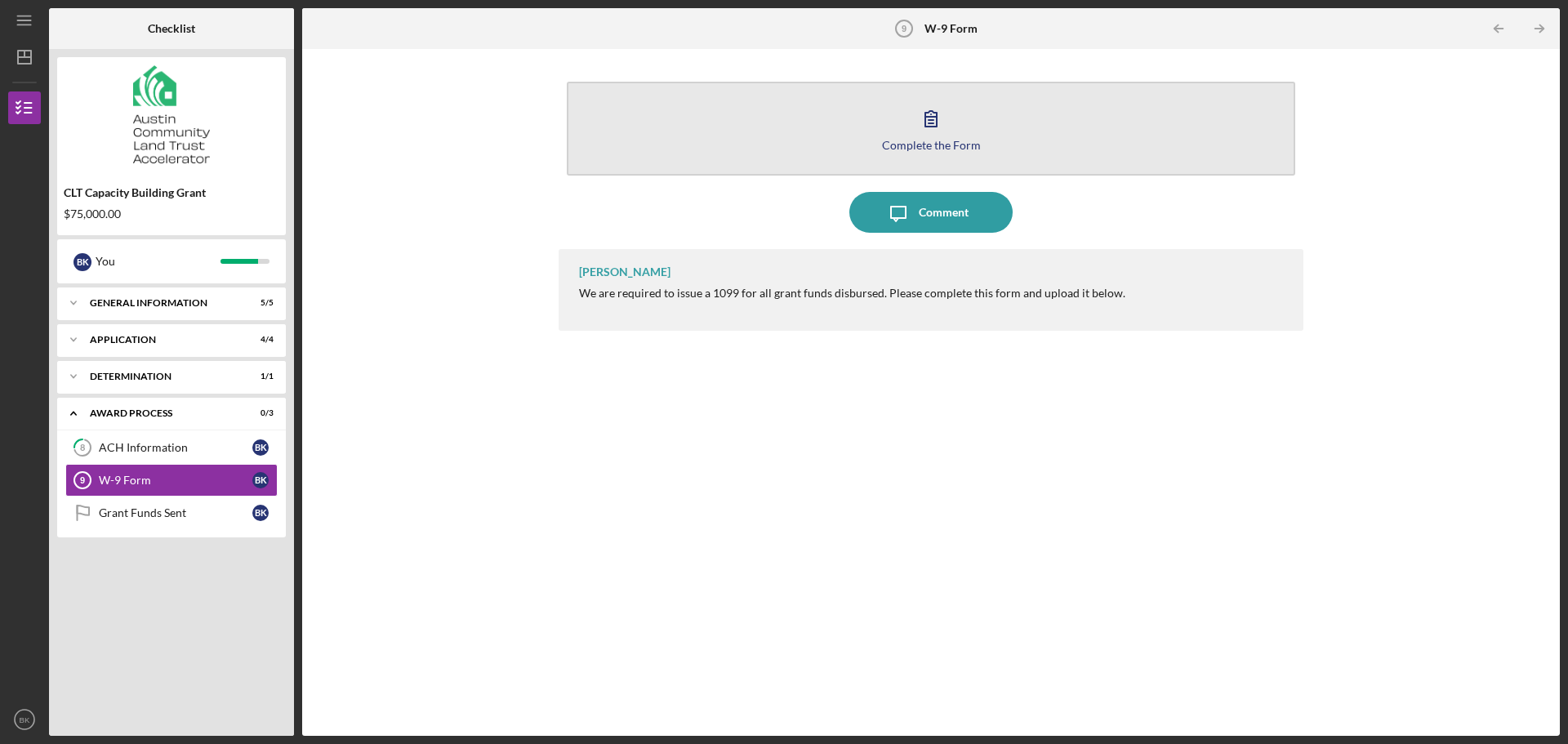
click at [881, 135] on button "Complete the Form Form" at bounding box center [931, 128] width 728 height 94
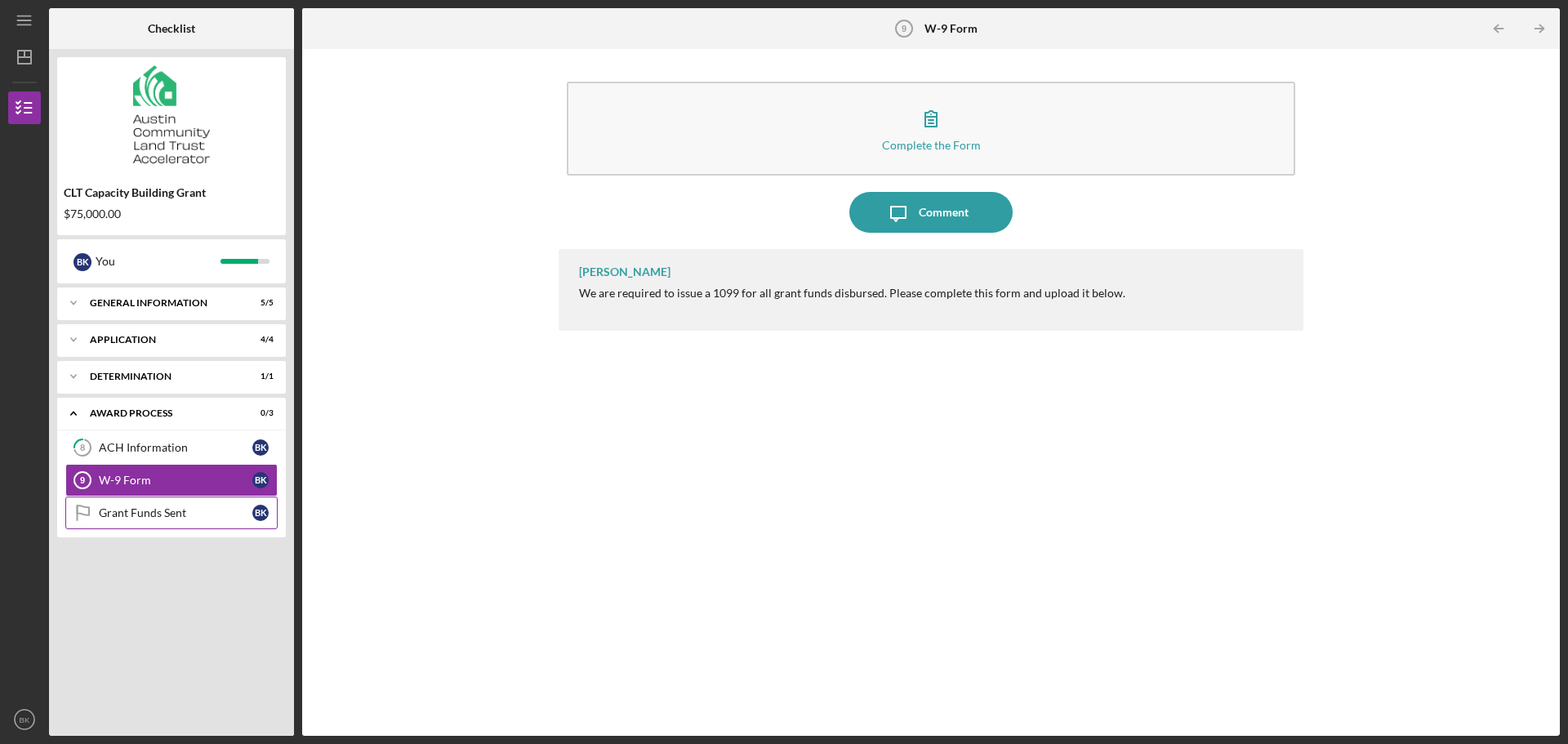
click at [195, 511] on div "Grant Funds Sent" at bounding box center [174, 513] width 153 height 13
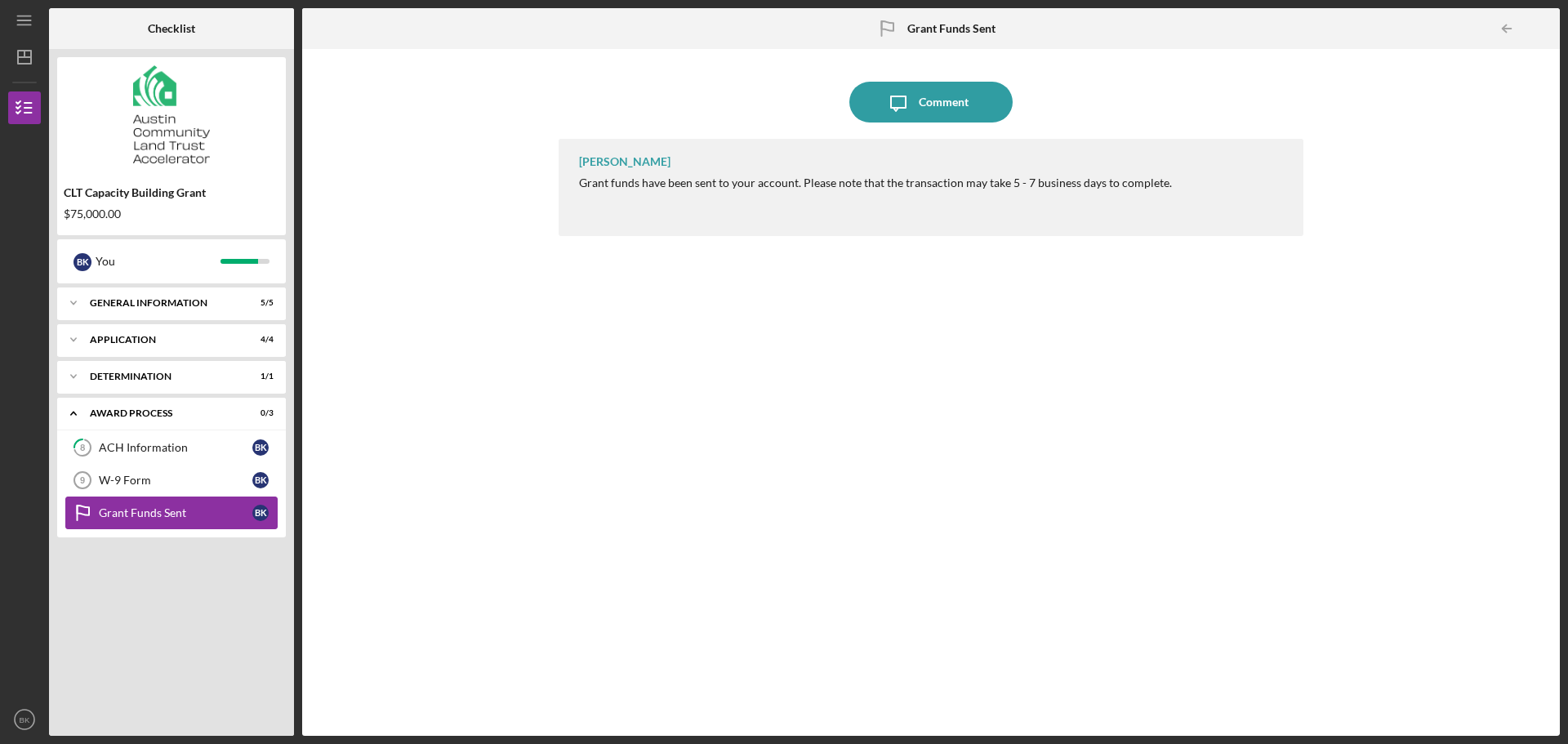
click at [180, 498] on link "Grant Funds Sent Grant Funds Sent B K" at bounding box center [171, 512] width 212 height 32
